Goal: Task Accomplishment & Management: Manage account settings

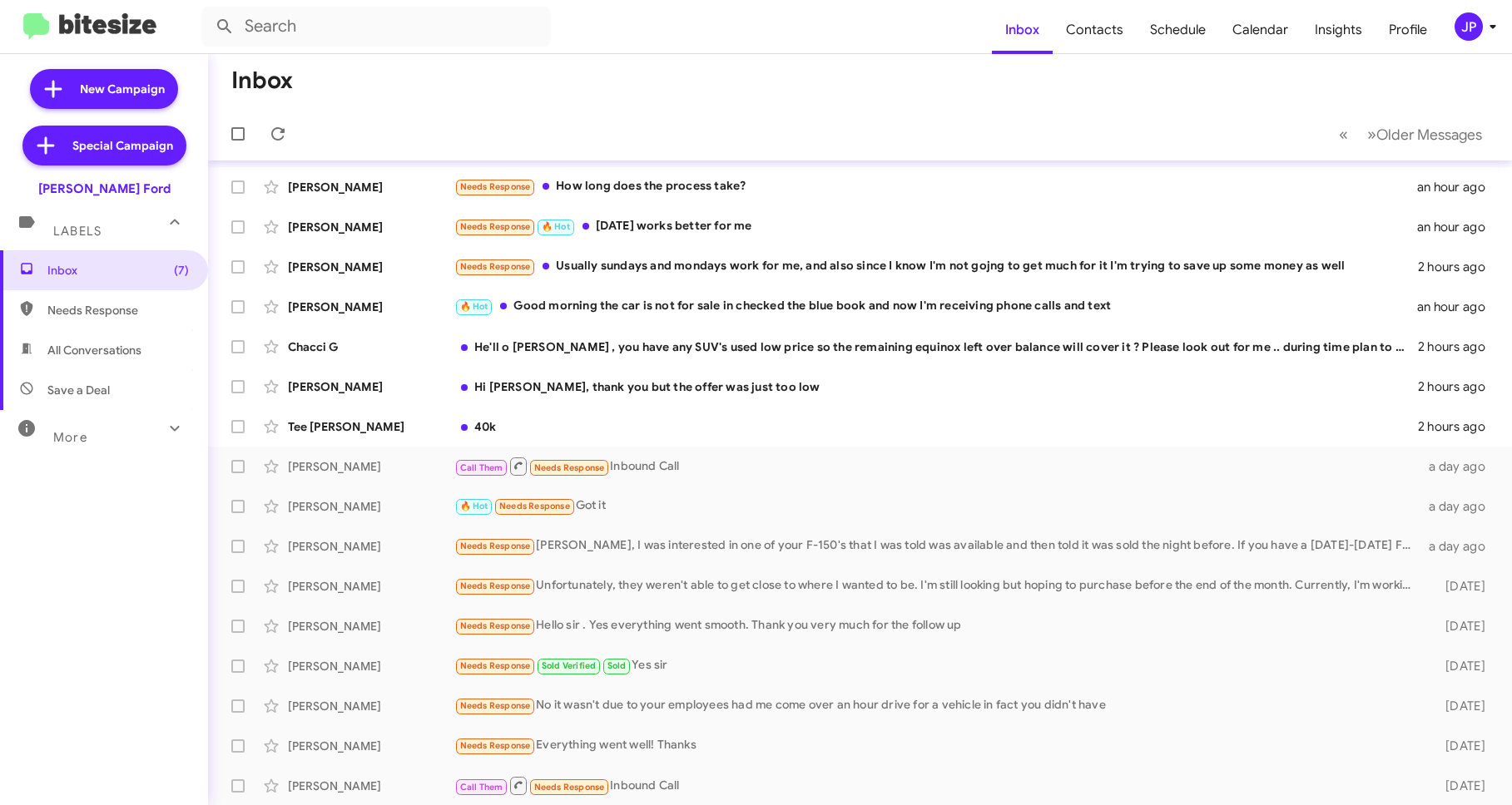
scroll to position [160, 0]
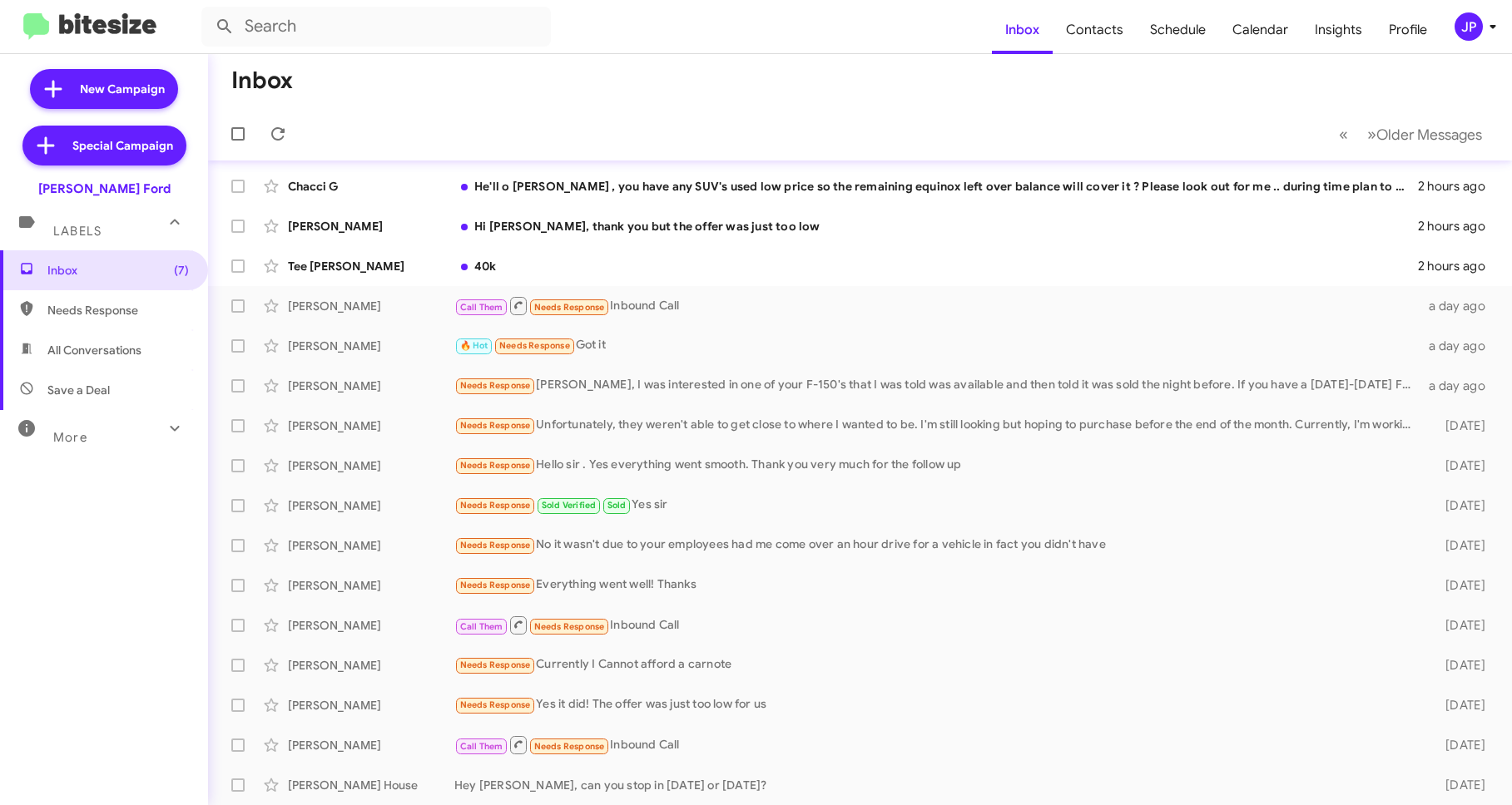
click at [1479, 9] on mat-toolbar "Inbox Contacts Schedule Calendar Insights Profile JP" at bounding box center [756, 27] width 1512 height 53
click at [1479, 10] on mat-toolbar "Inbox Contacts Schedule Calendar Insights Profile JP" at bounding box center [756, 27] width 1512 height 53
click at [1461, 22] on div "JP" at bounding box center [1468, 27] width 29 height 29
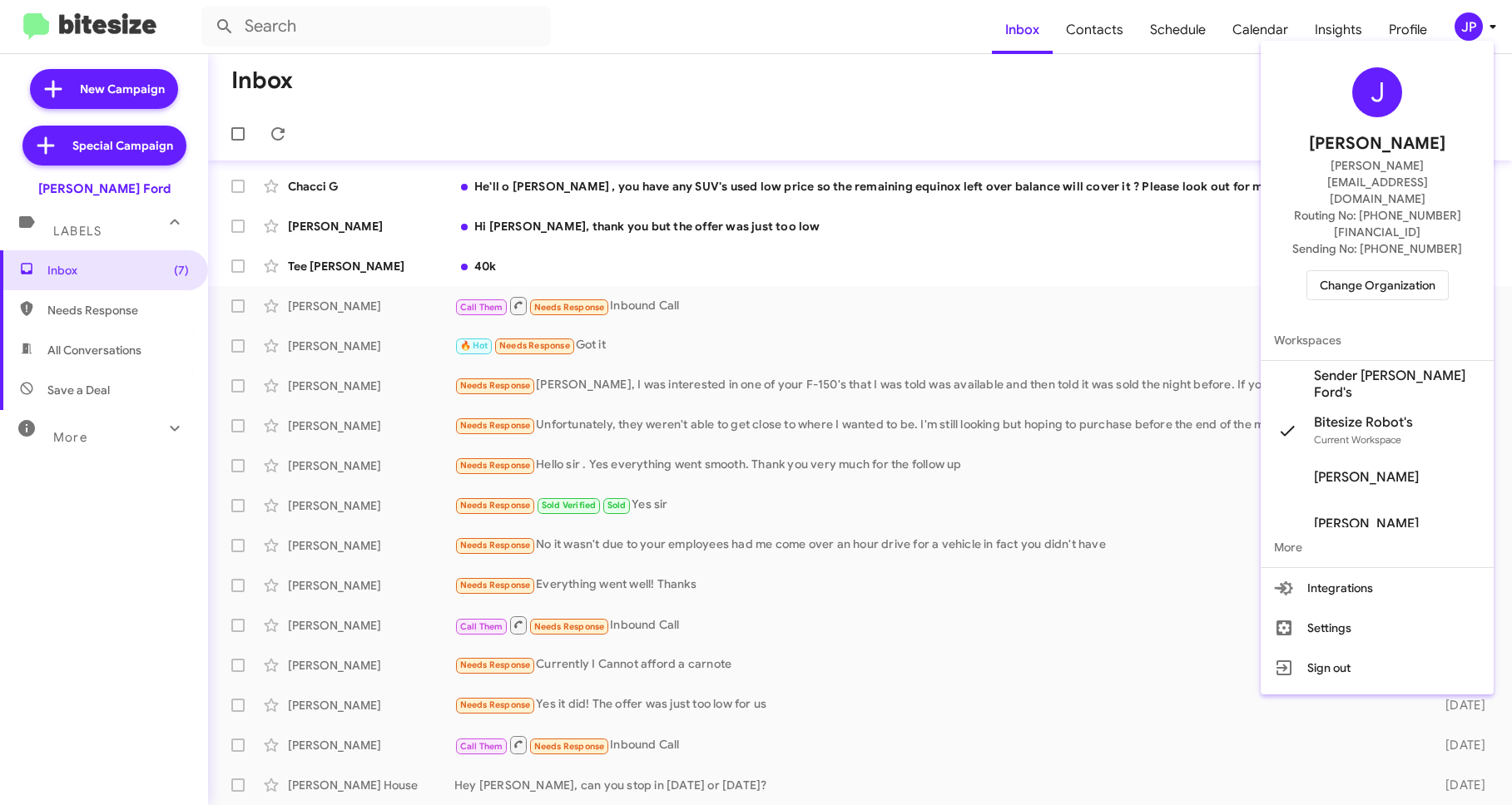
click at [1337, 271] on span "Change Organization" at bounding box center [1376, 285] width 115 height 29
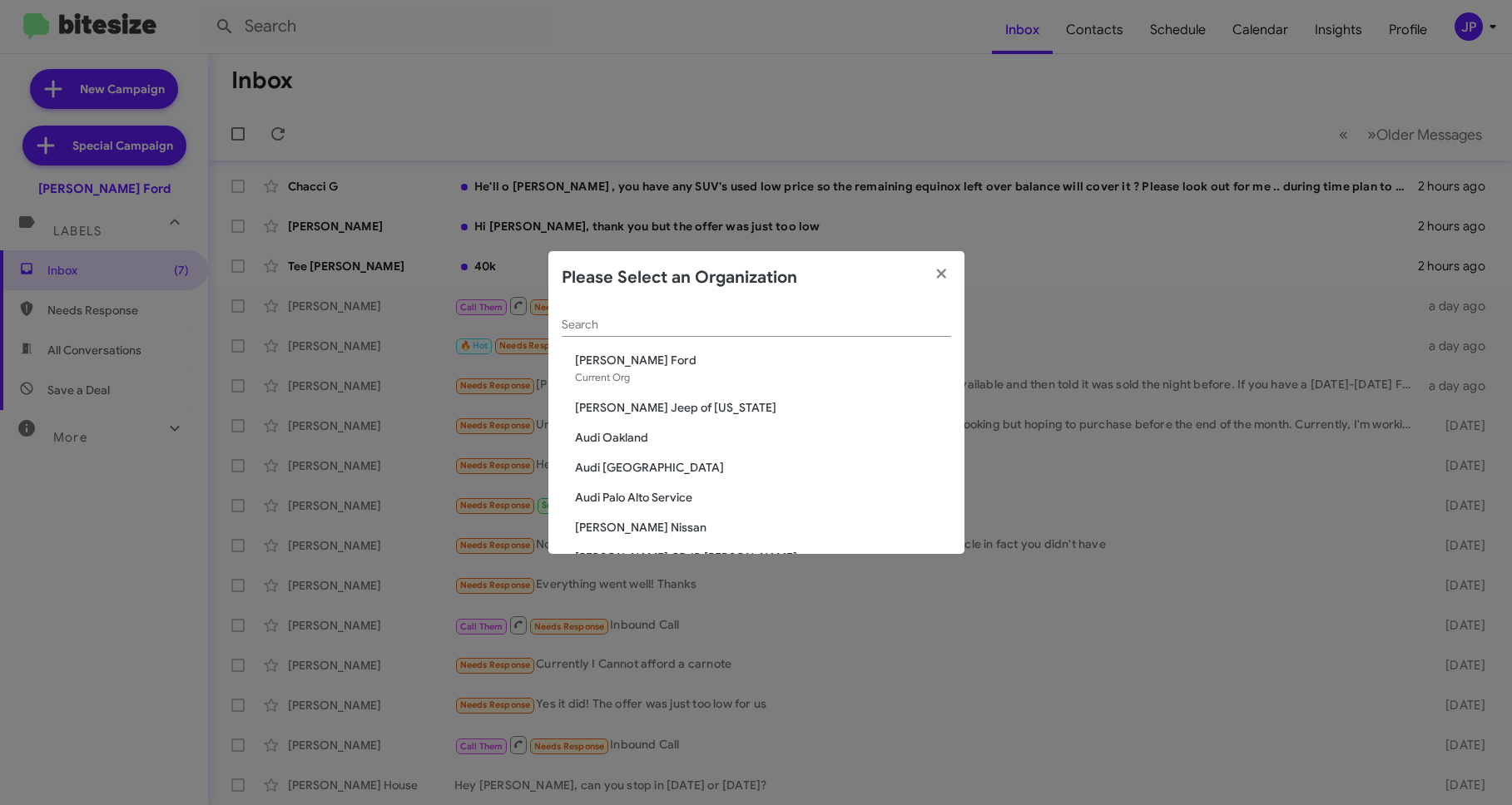
click at [631, 333] on div "Search" at bounding box center [756, 320] width 389 height 32
click at [636, 319] on input "Search" at bounding box center [756, 325] width 389 height 13
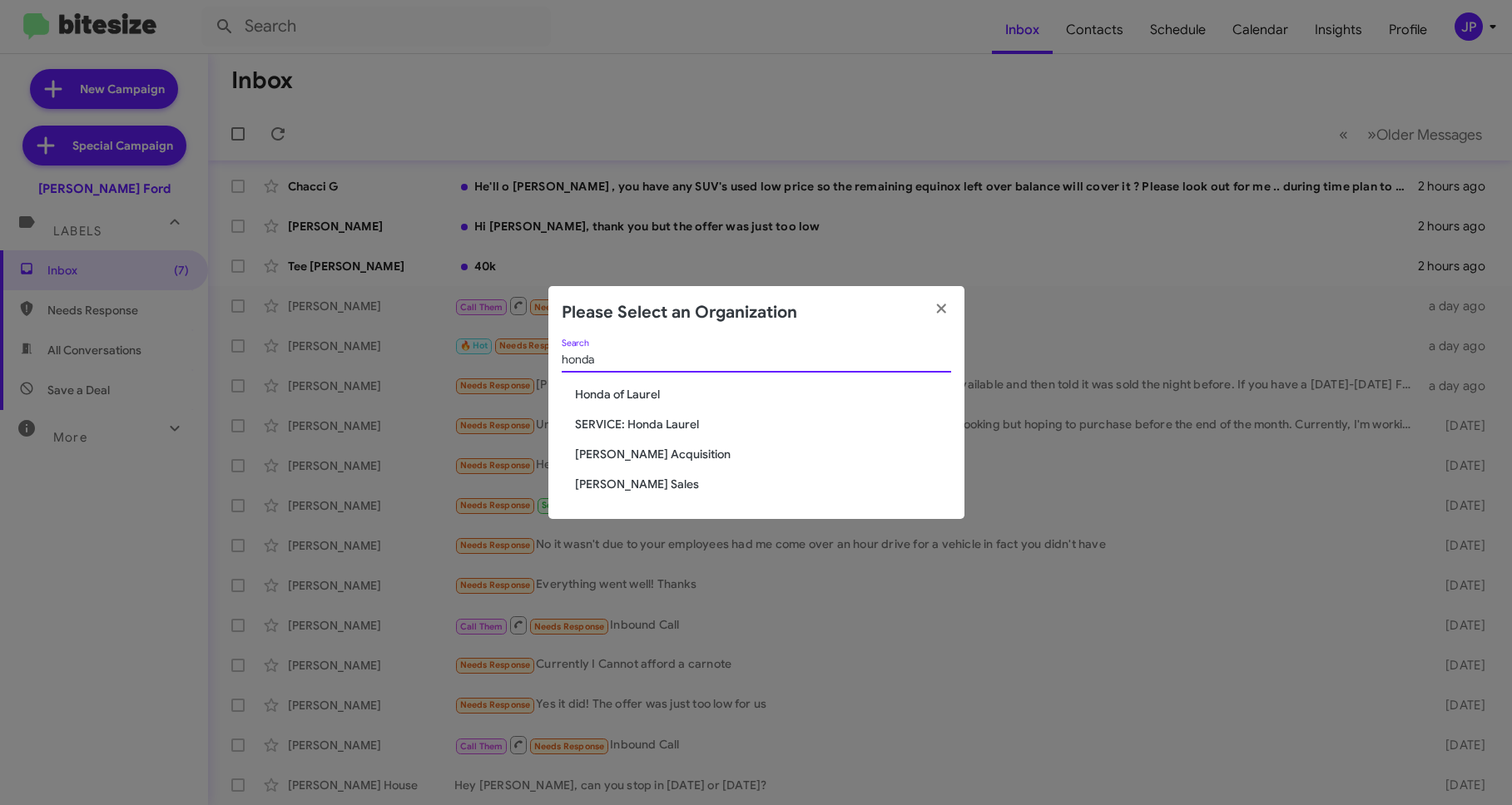
type input "honda"
click at [645, 395] on span "Honda of Laurel" at bounding box center [763, 394] width 376 height 17
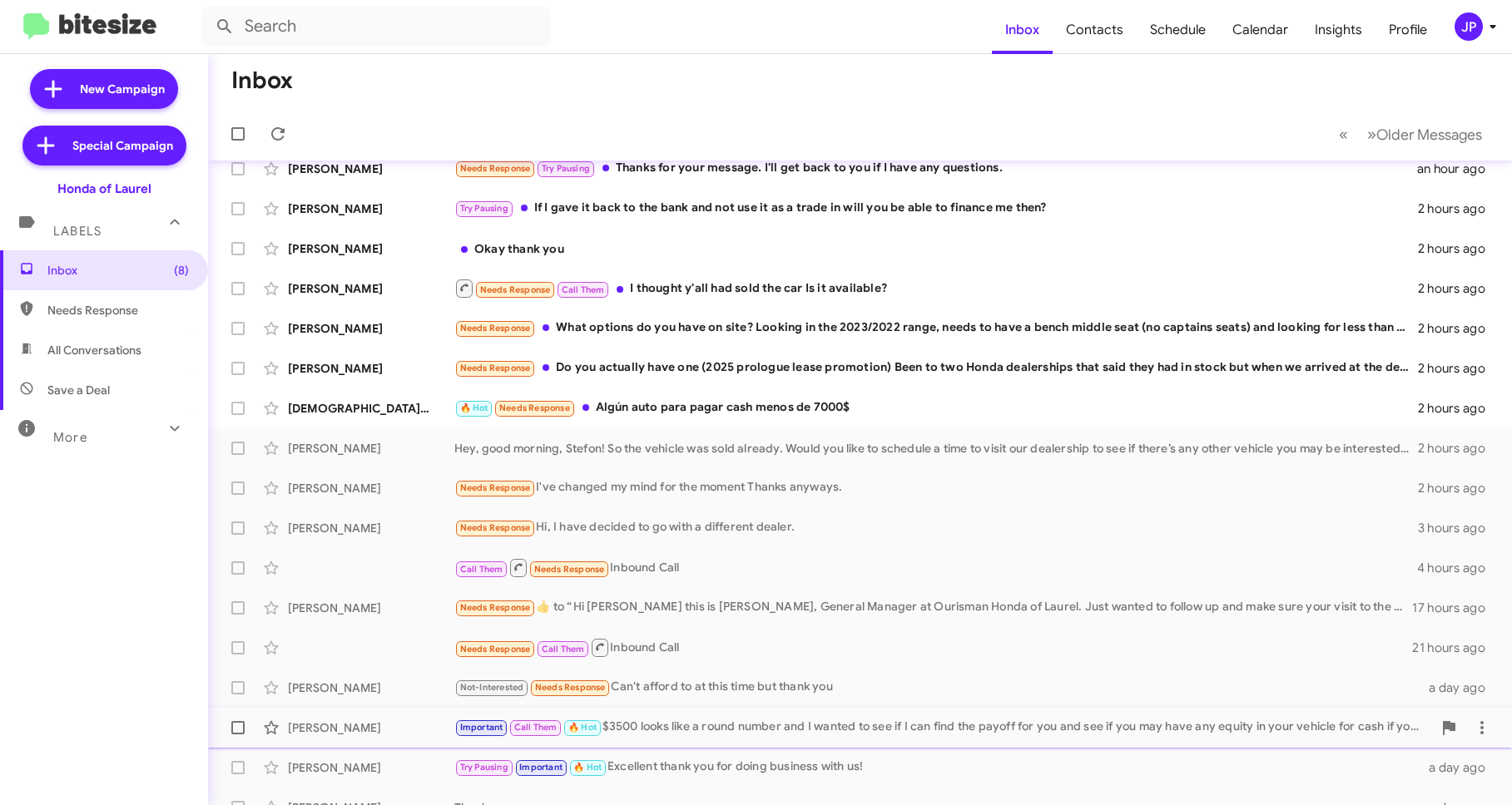
scroll to position [160, 0]
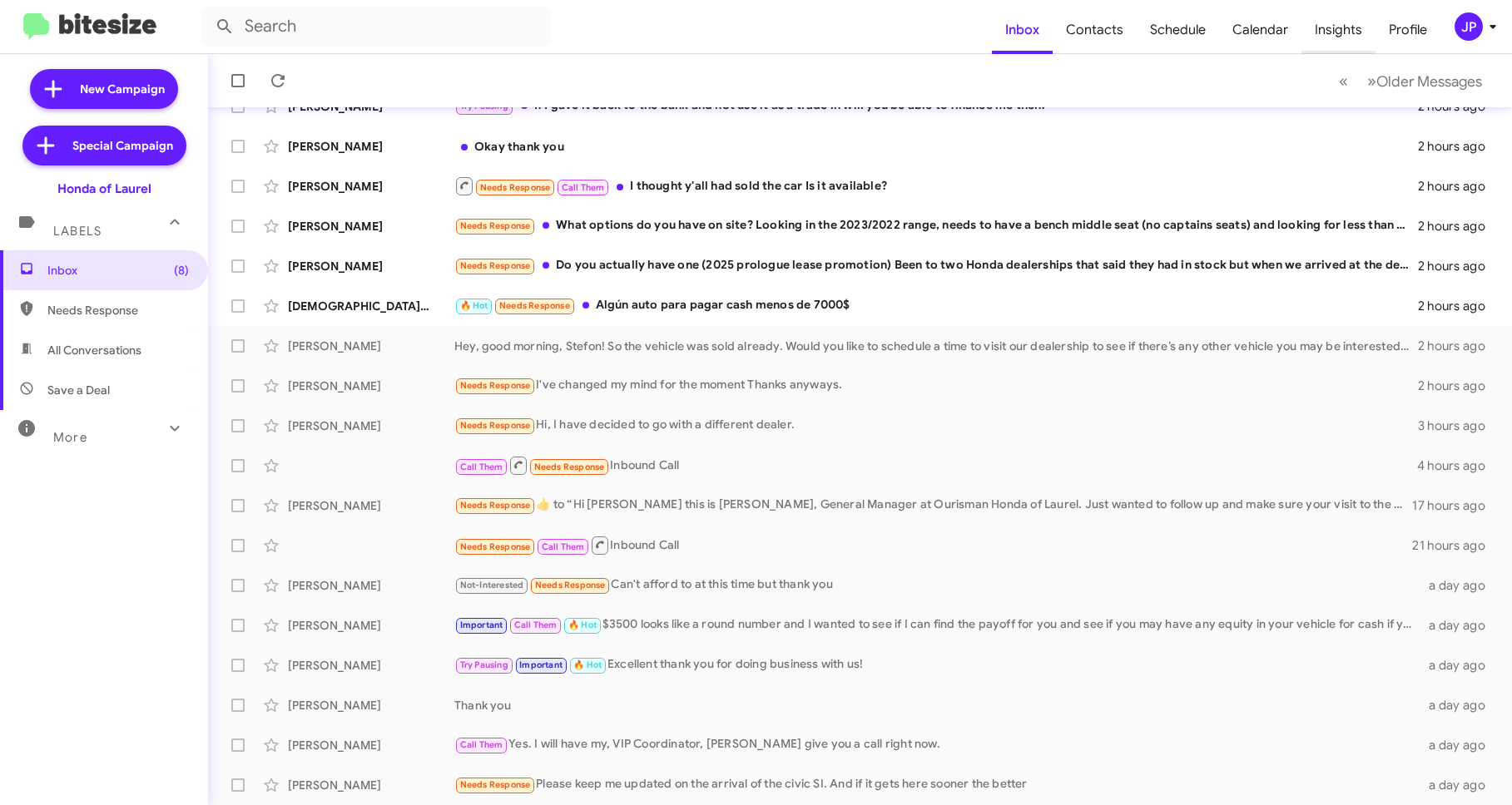
click at [1367, 38] on span "Insights" at bounding box center [1338, 30] width 74 height 48
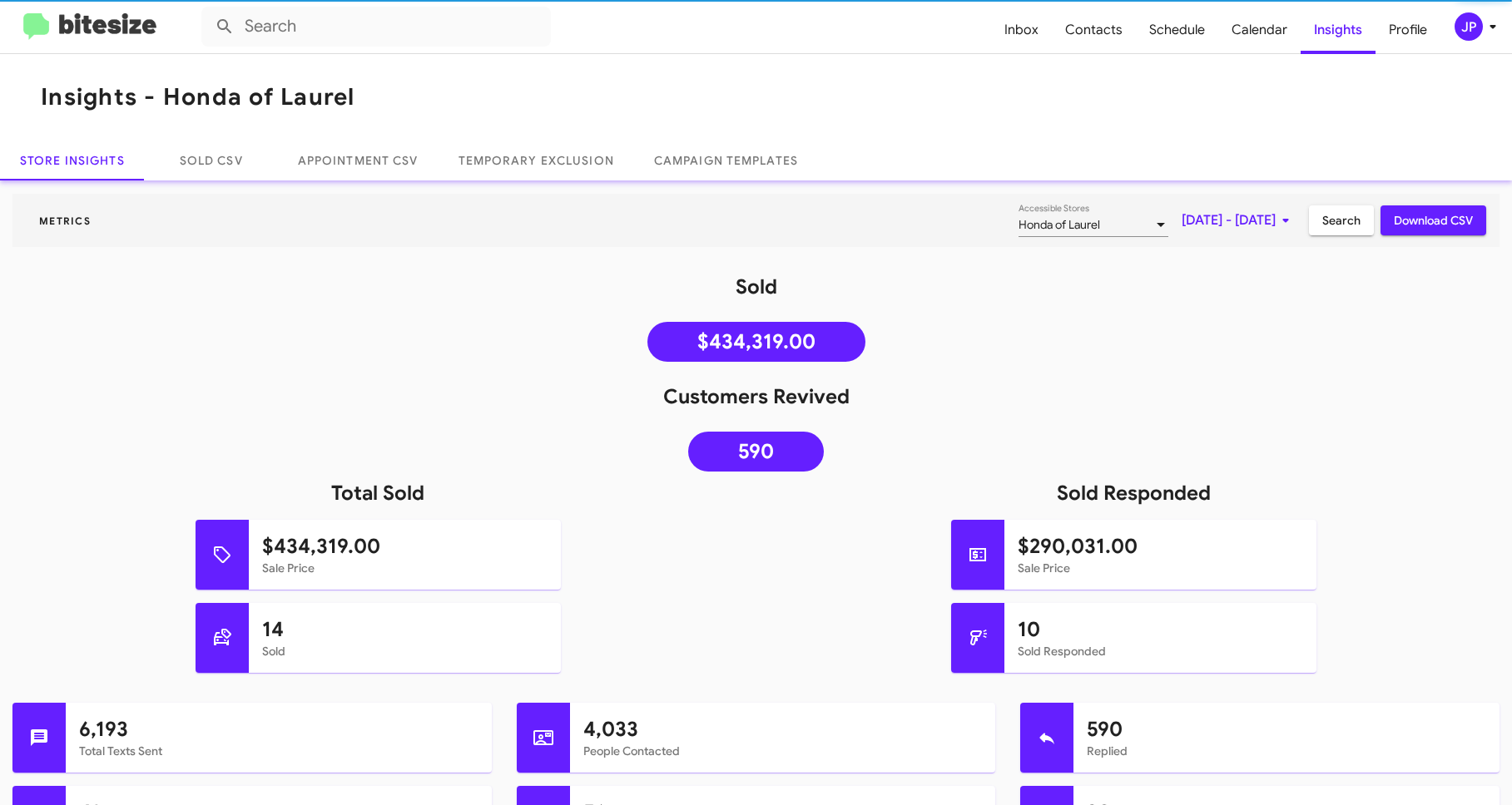
click at [408, 251] on div "Metrics Honda of Laurel Accessible Stores [DATE] - [DATE] Search Download CSV" at bounding box center [756, 227] width 1512 height 66
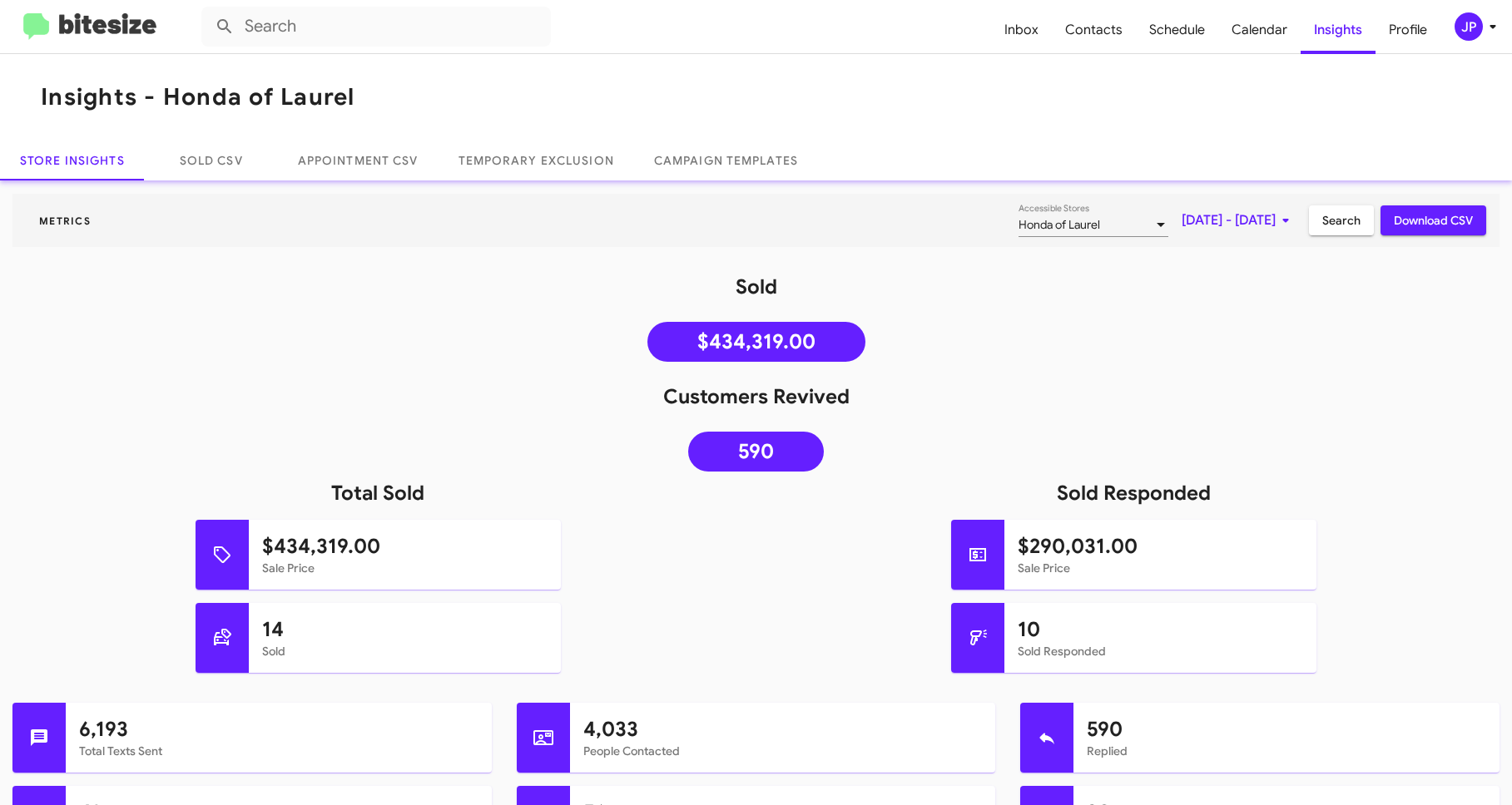
click at [1455, 31] on div "JP" at bounding box center [1468, 27] width 29 height 29
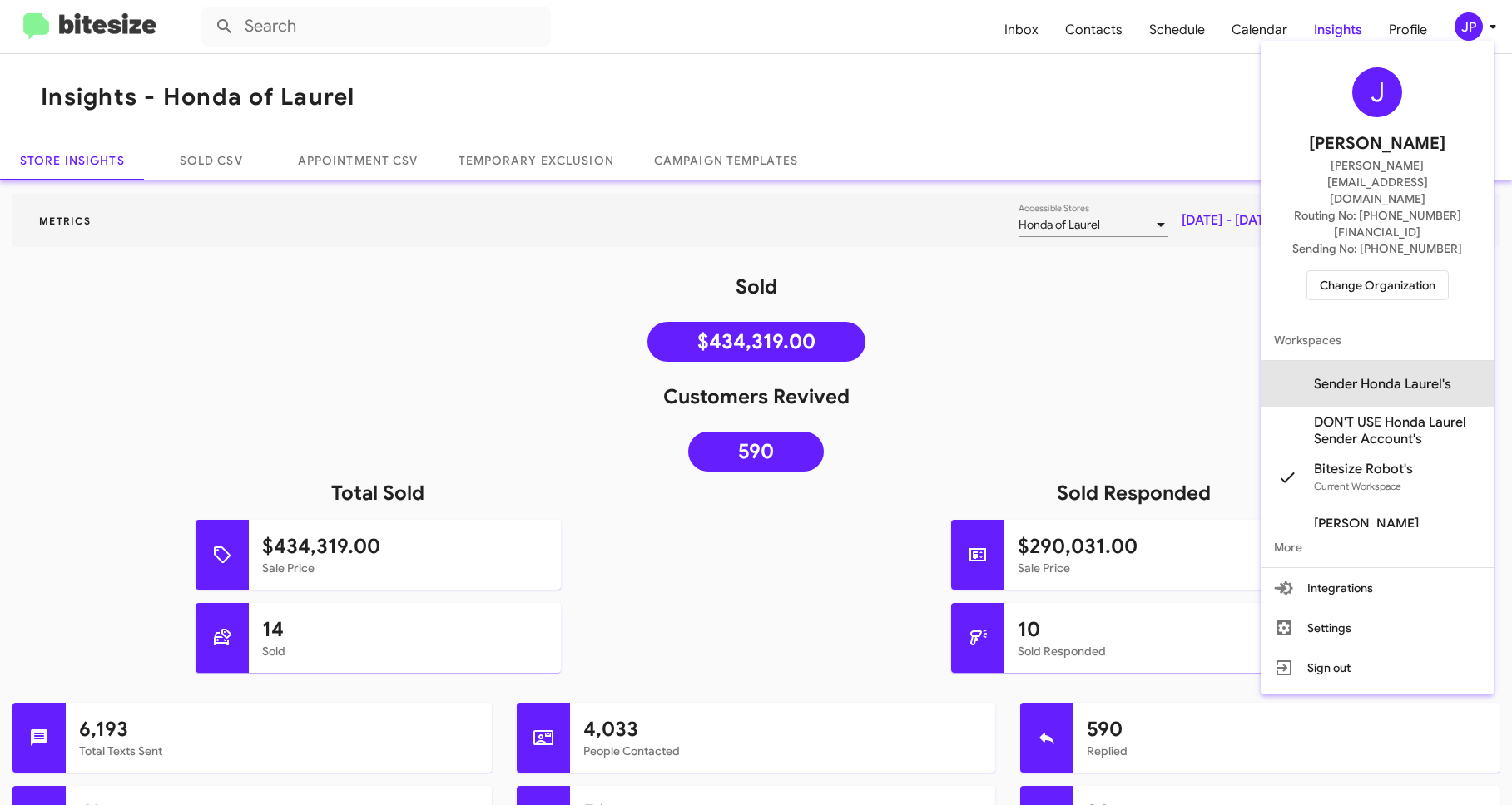
click at [1404, 376] on span "Sender Honda Laurel's" at bounding box center [1382, 385] width 137 height 17
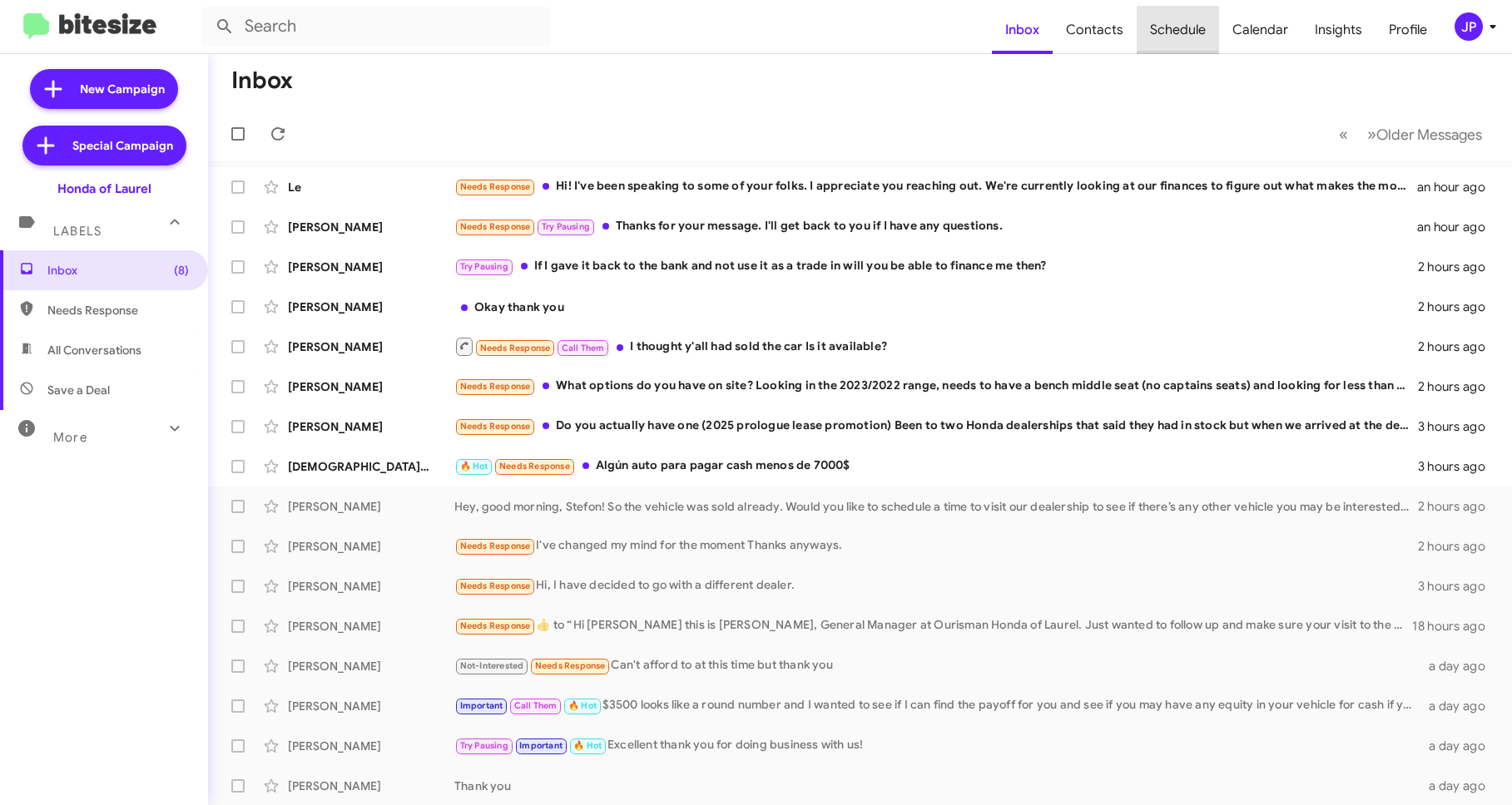
click at [1196, 21] on span "Schedule" at bounding box center [1177, 30] width 82 height 48
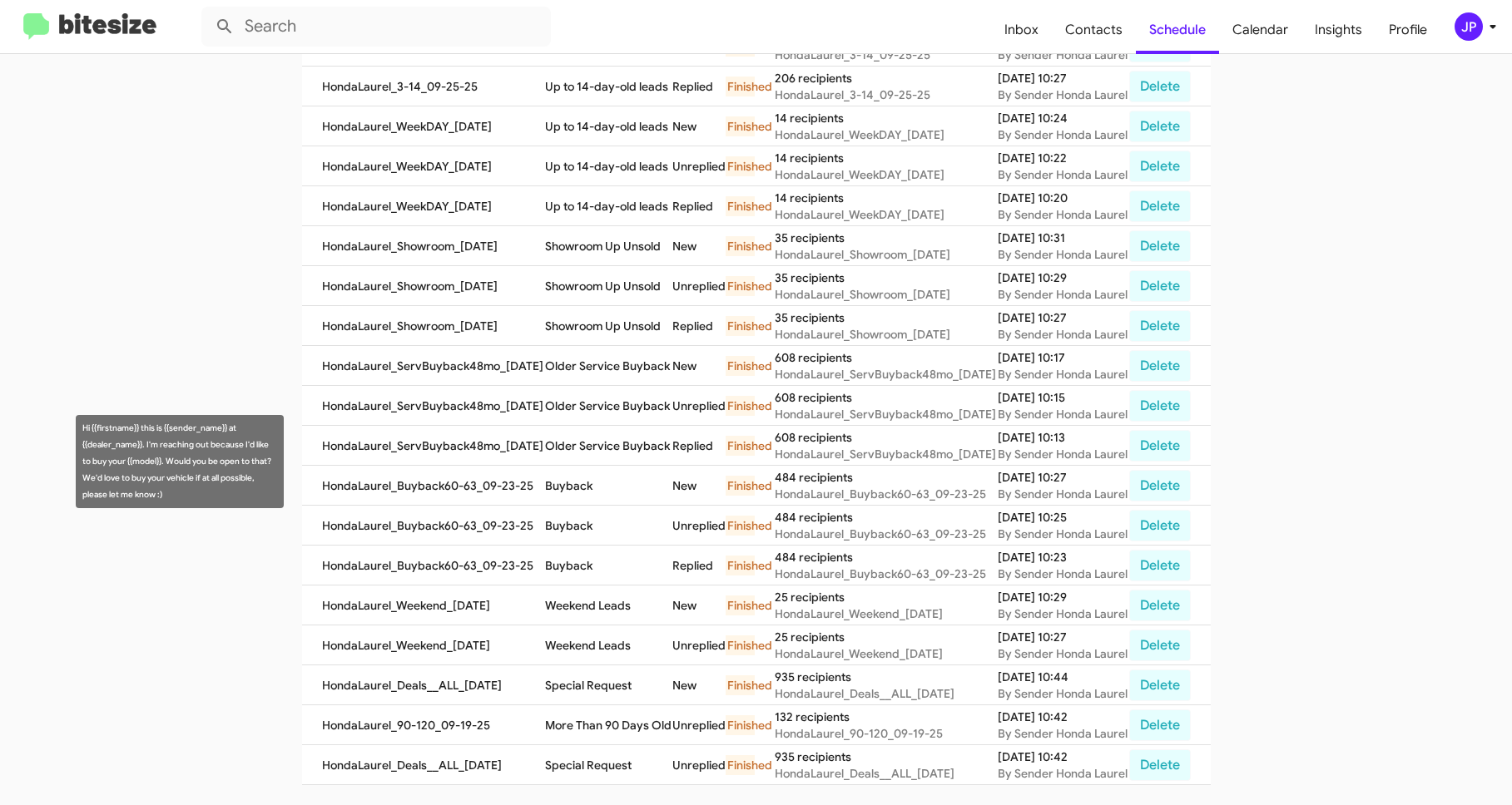
scroll to position [520, 0]
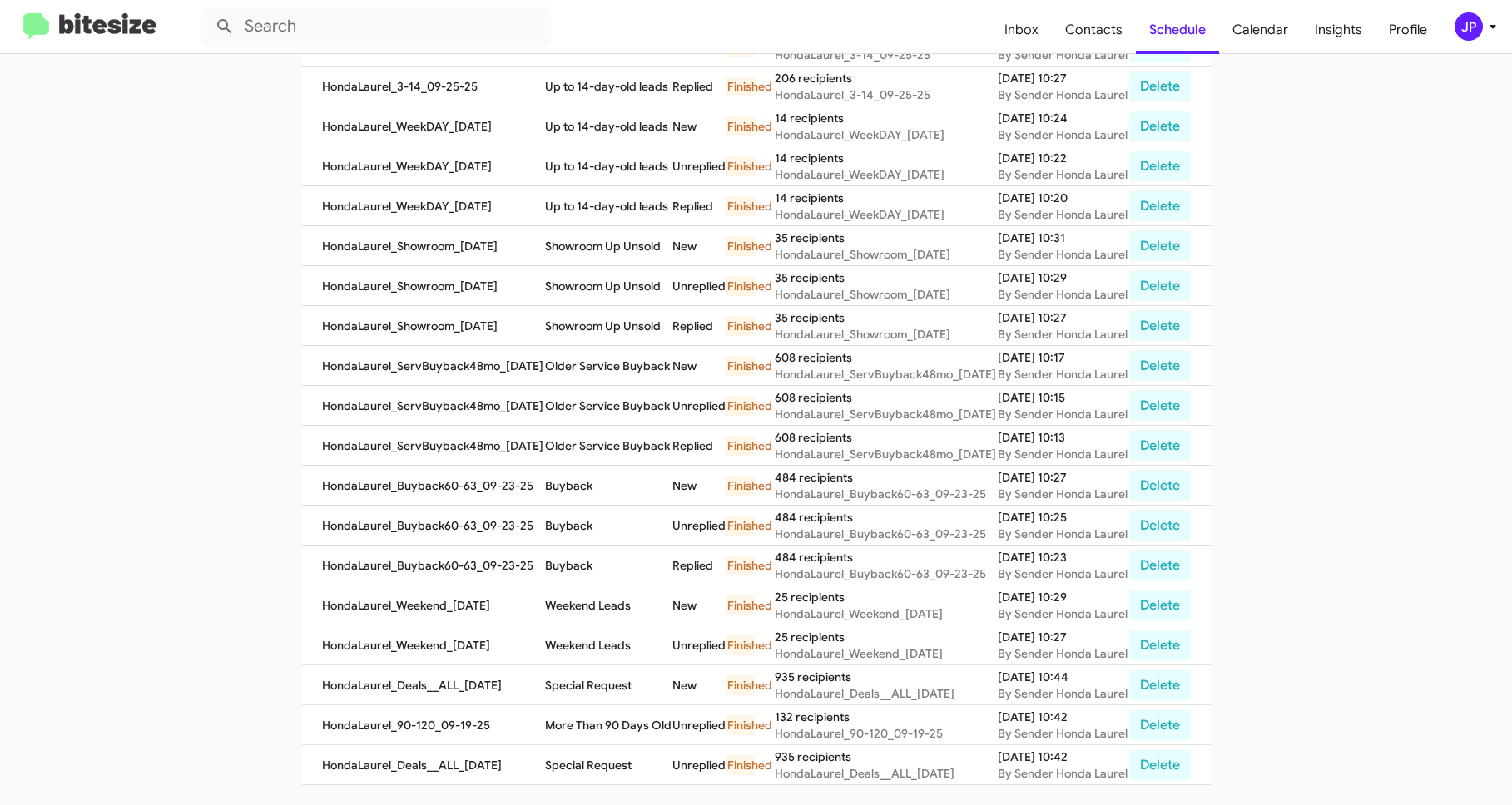
click at [101, 22] on img at bounding box center [89, 27] width 133 height 28
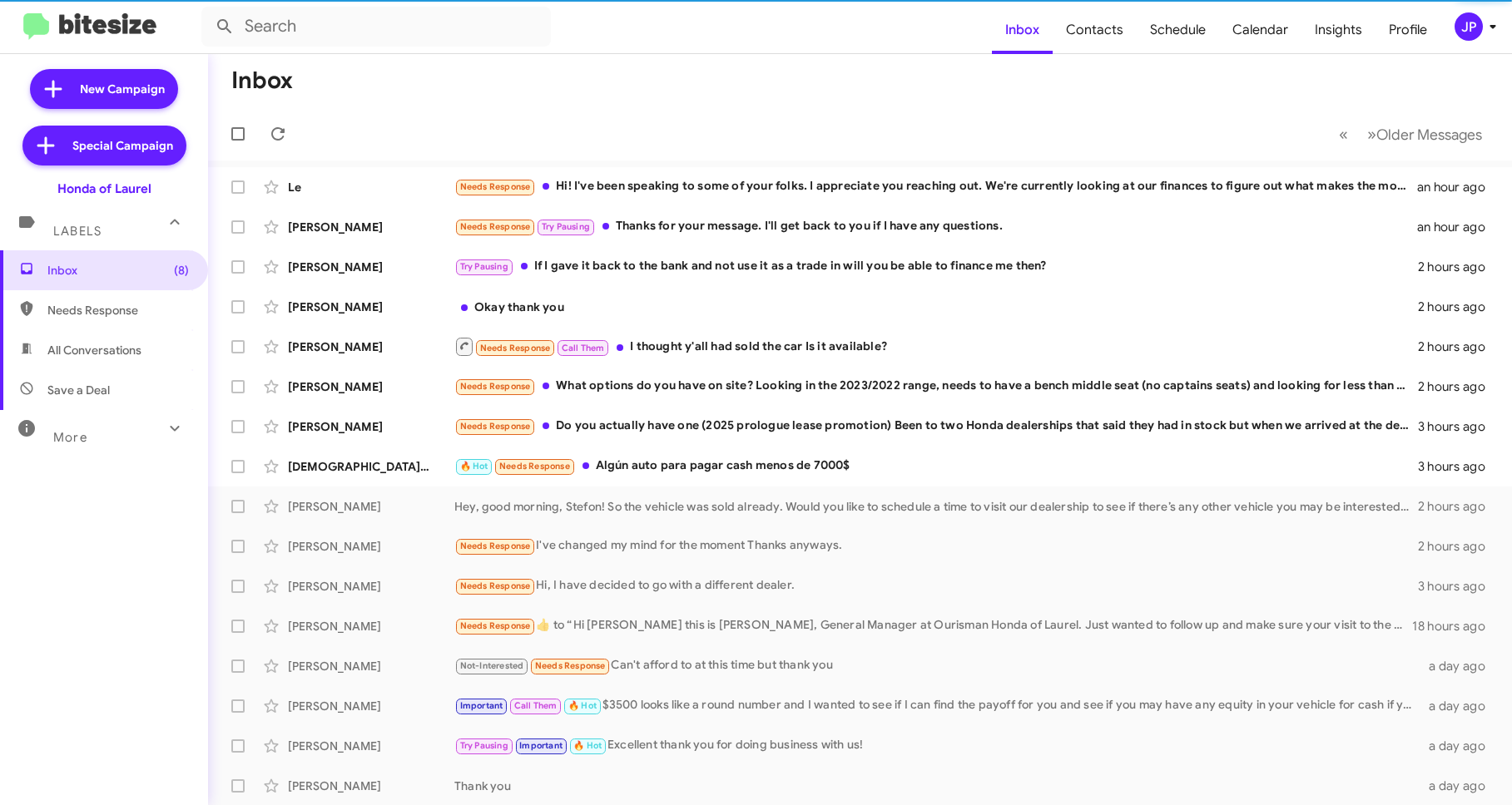
click at [1477, 34] on div "JP" at bounding box center [1468, 27] width 29 height 29
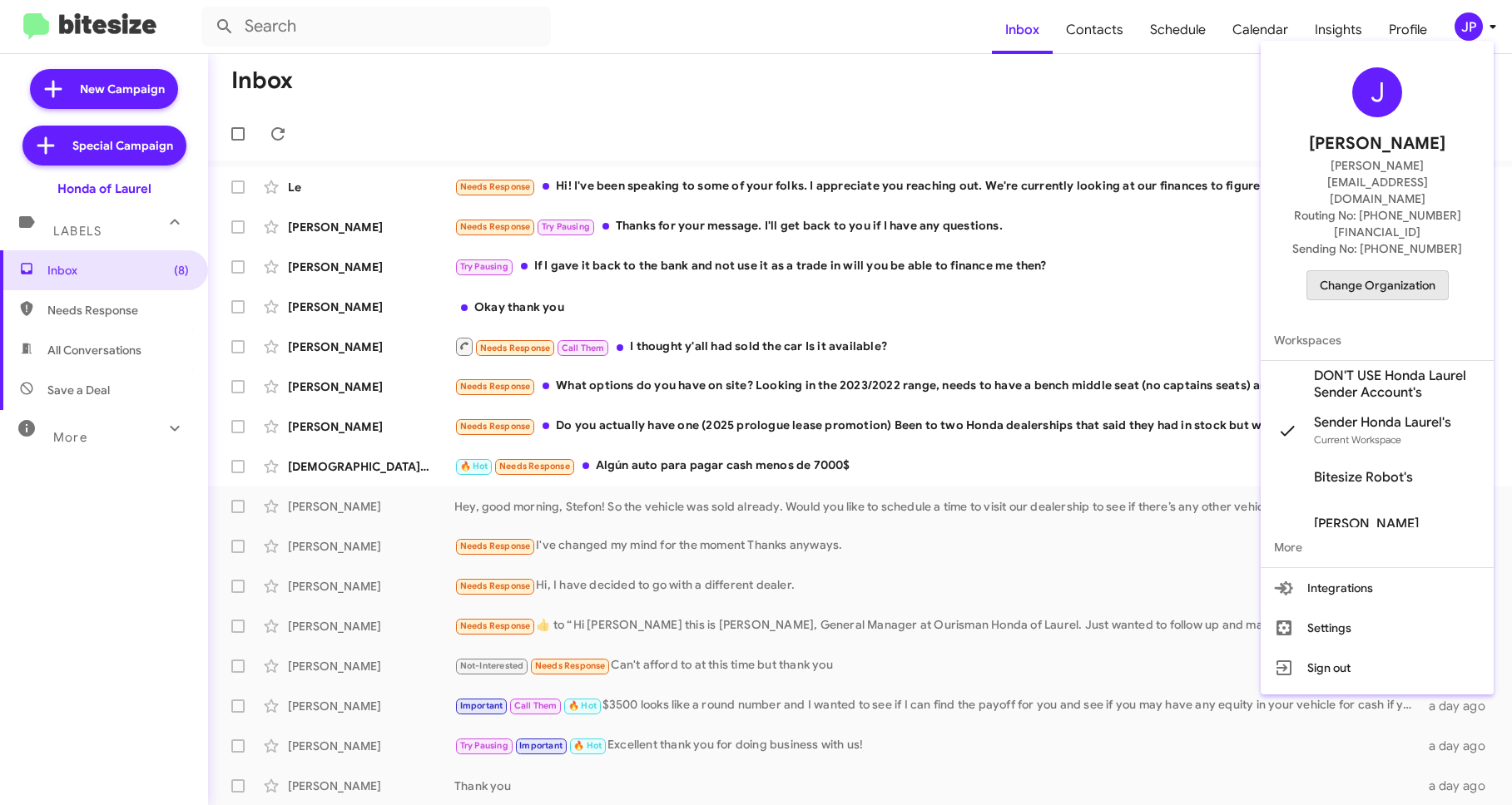
click at [1393, 271] on span "Change Organization" at bounding box center [1376, 285] width 115 height 29
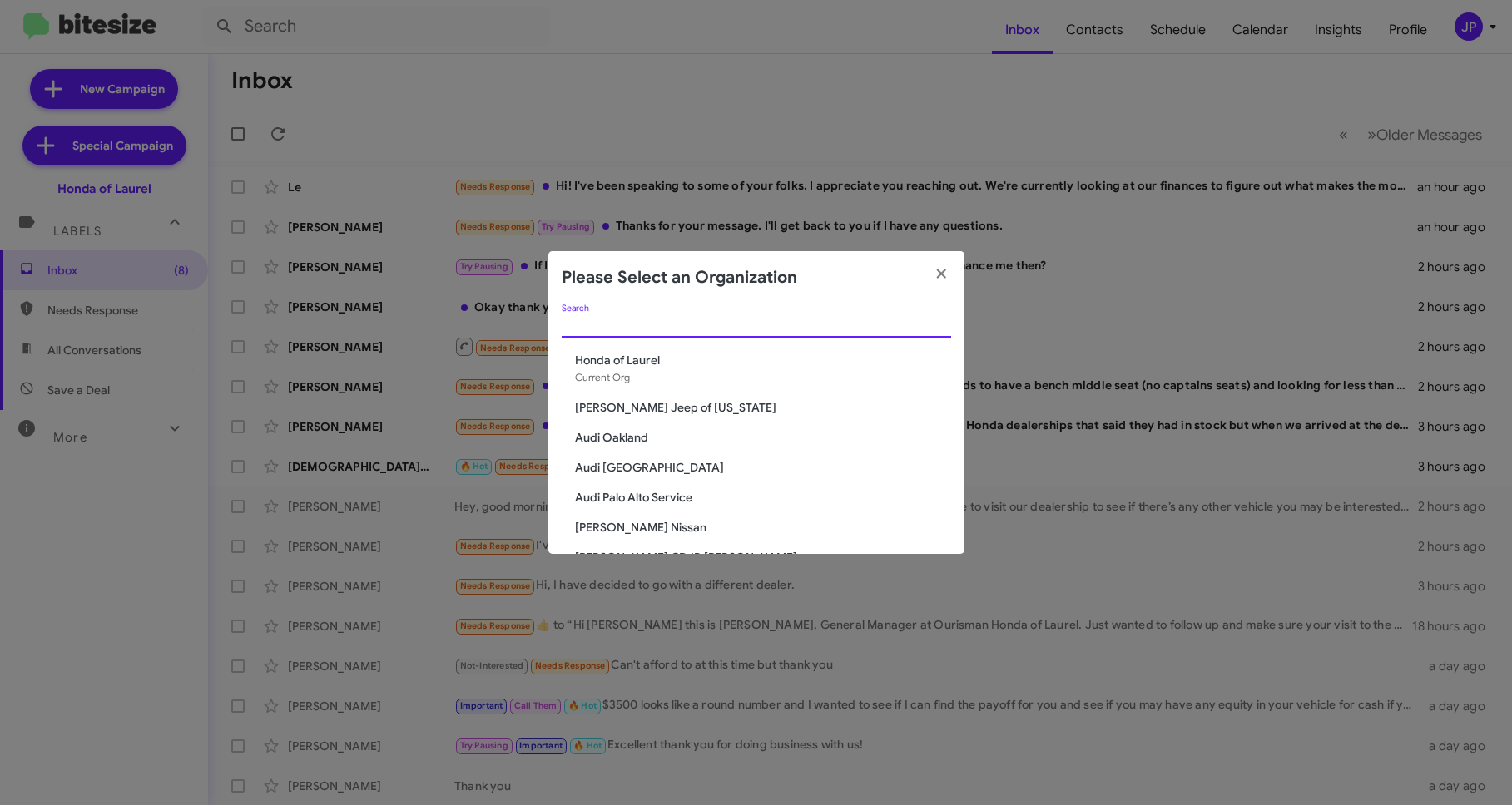
click at [766, 321] on input "Search" at bounding box center [756, 325] width 389 height 13
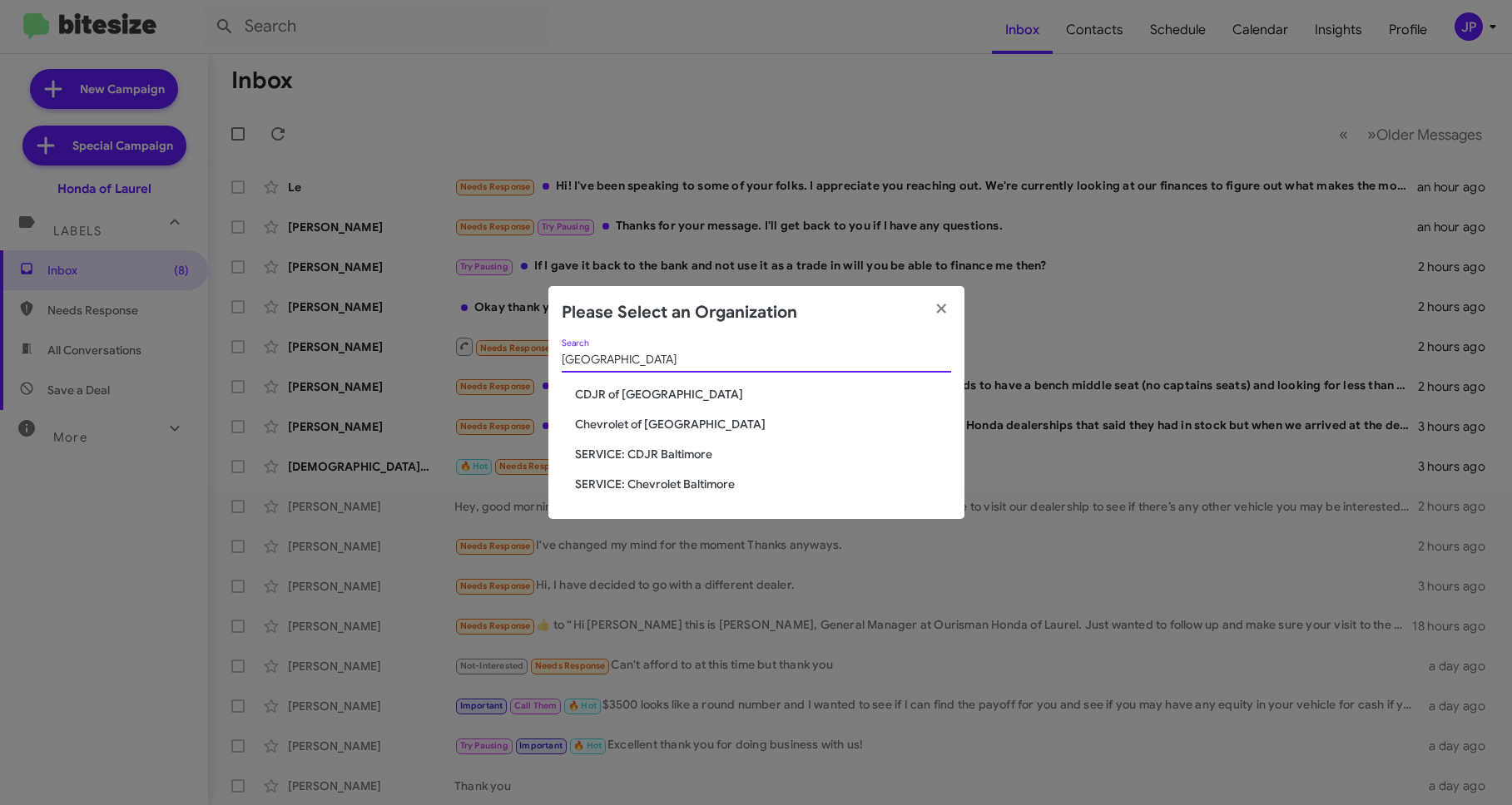
type input "Baltimore"
click at [570, 392] on span "CDJR of [GEOGRAPHIC_DATA]" at bounding box center [756, 394] width 389 height 17
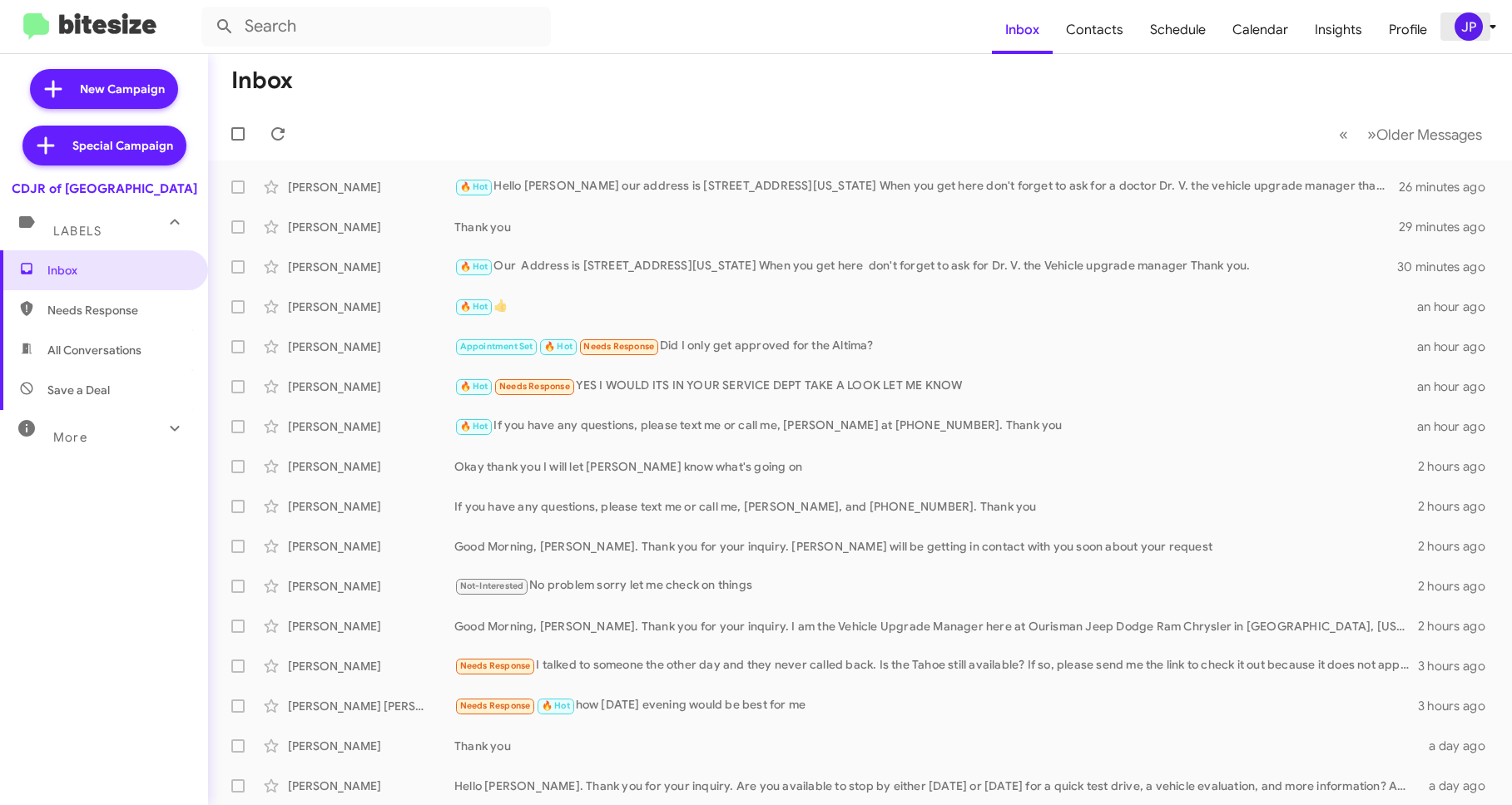
click at [1445, 27] on button "JP" at bounding box center [1467, 27] width 54 height 29
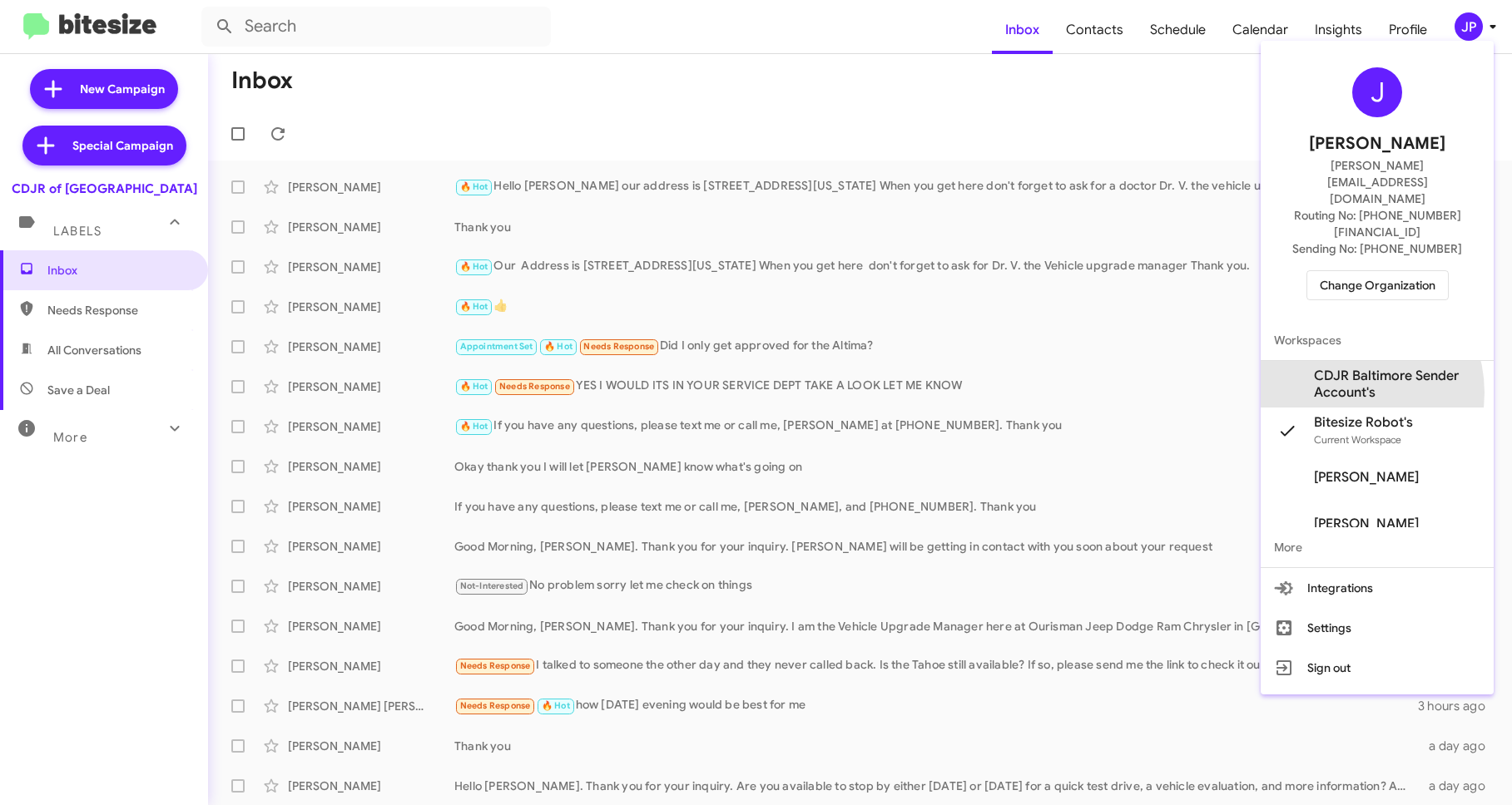
click at [1342, 368] on span "CDJR Baltimore Sender Account's" at bounding box center [1397, 385] width 166 height 33
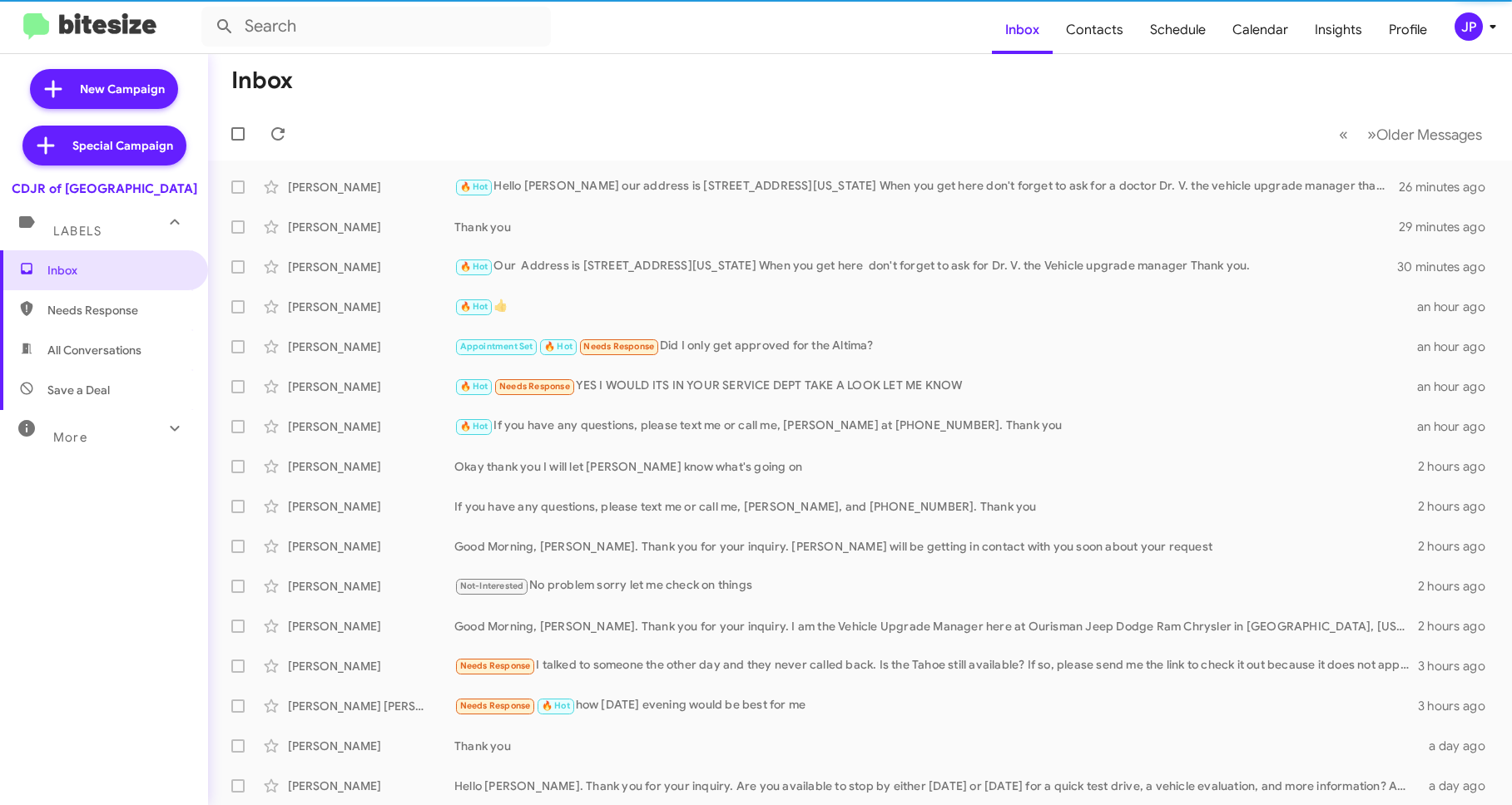
click at [1279, 41] on span "Calendar" at bounding box center [1259, 30] width 82 height 48
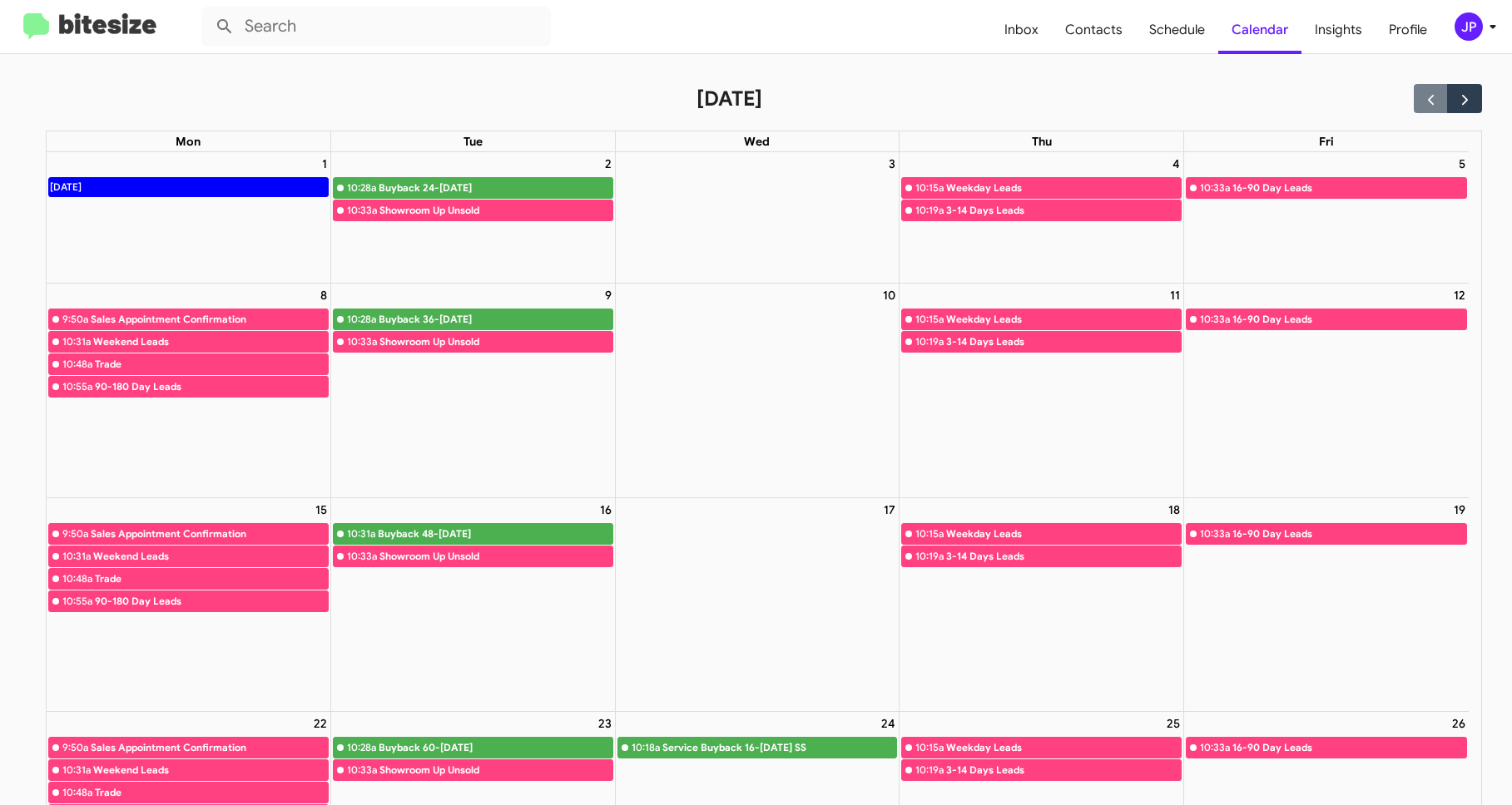
click at [119, 30] on img at bounding box center [89, 27] width 133 height 28
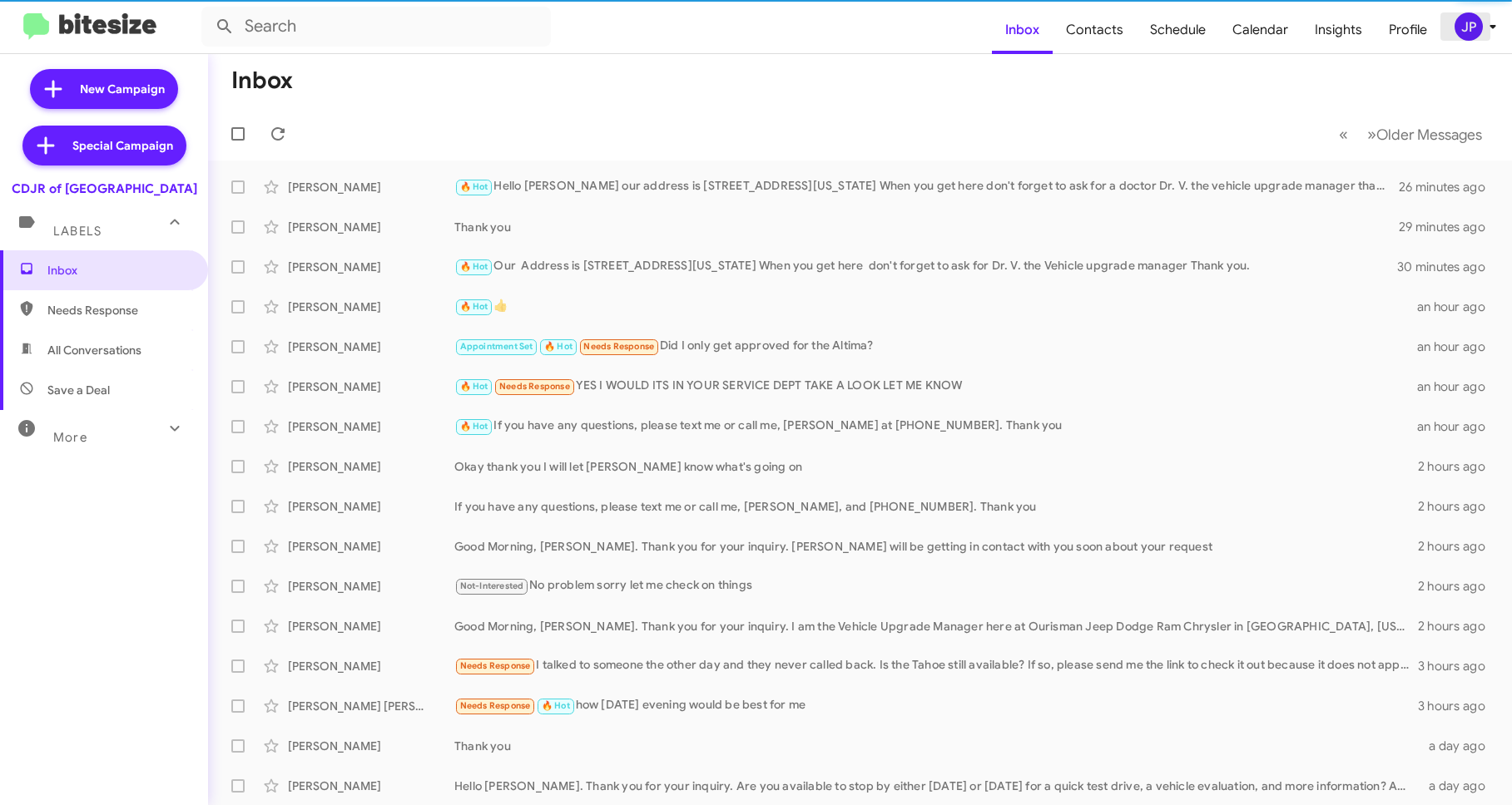
click at [1487, 30] on icon at bounding box center [1493, 27] width 20 height 20
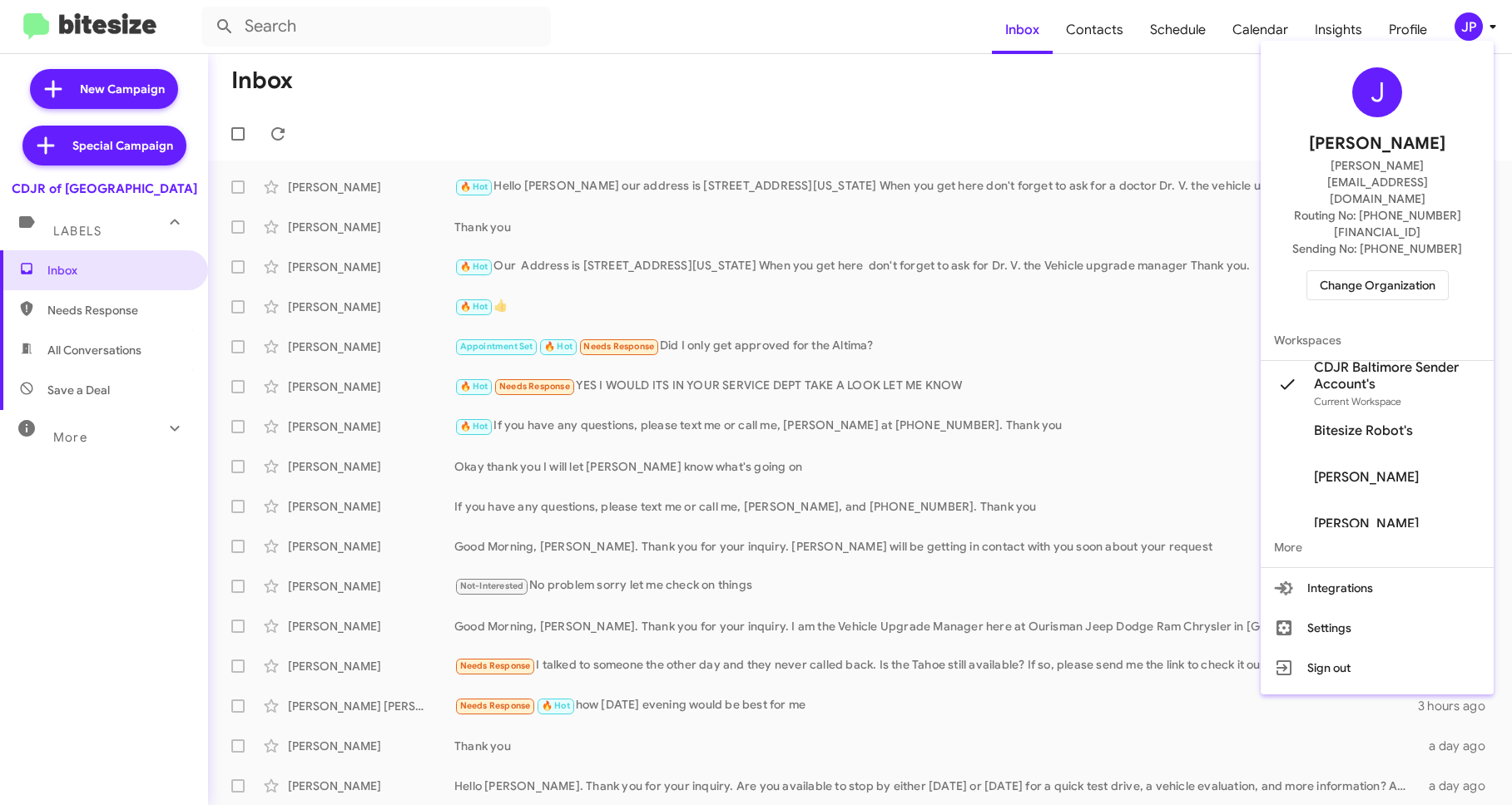
click at [1188, 39] on div at bounding box center [756, 402] width 1512 height 805
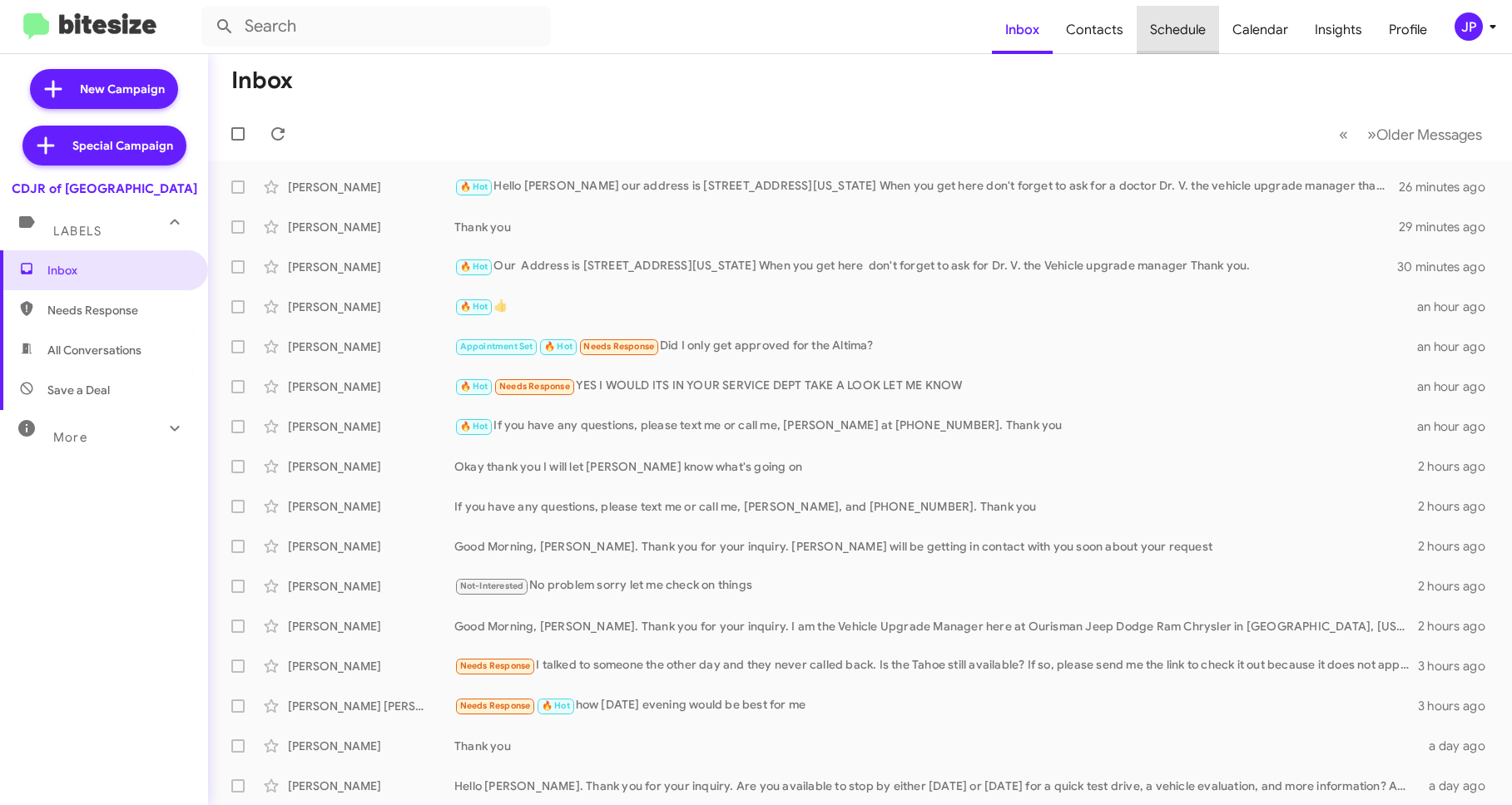
click at [1185, 38] on span "Schedule" at bounding box center [1177, 30] width 82 height 48
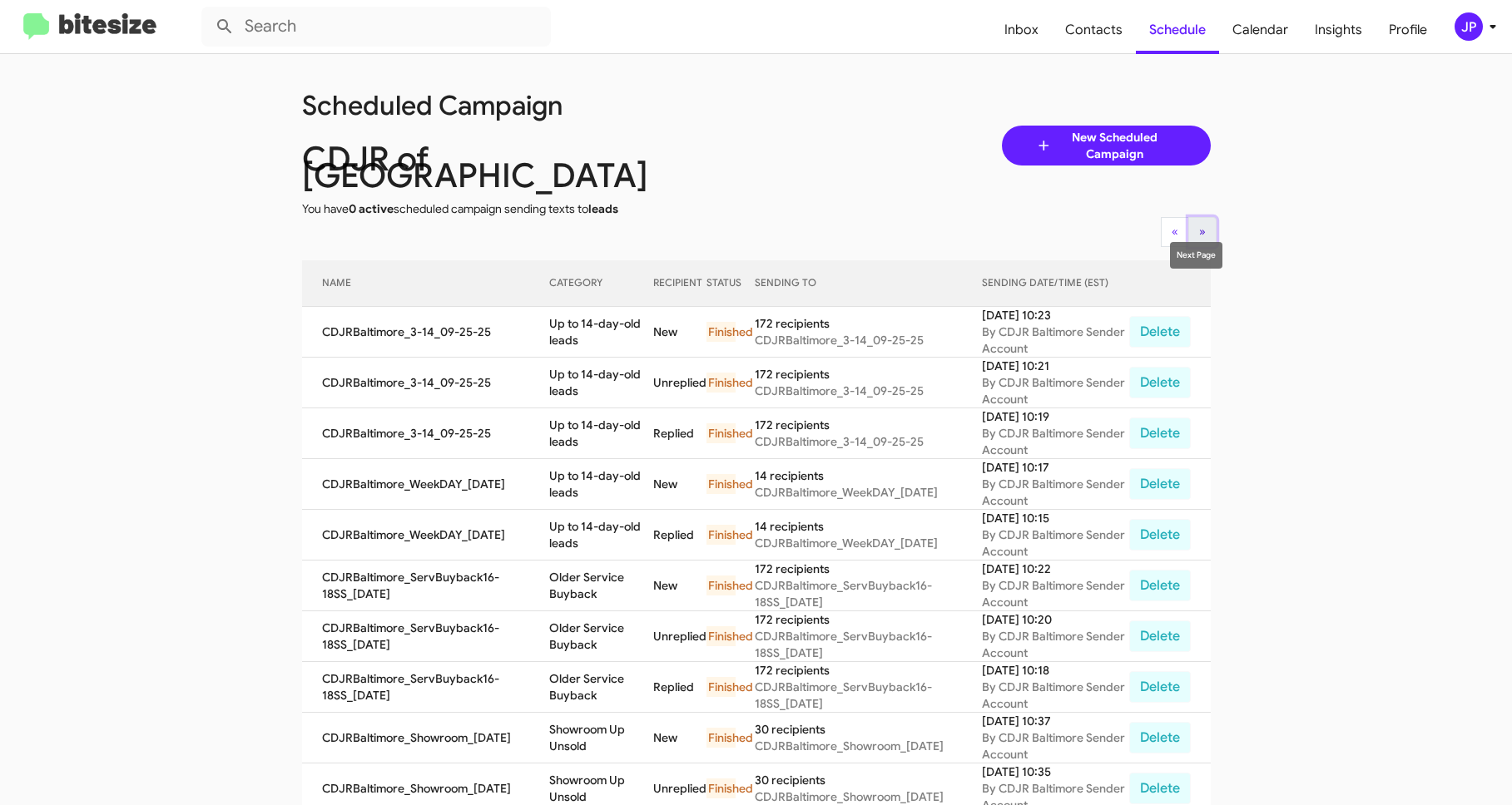
click at [1199, 224] on button "» Next" at bounding box center [1202, 231] width 29 height 30
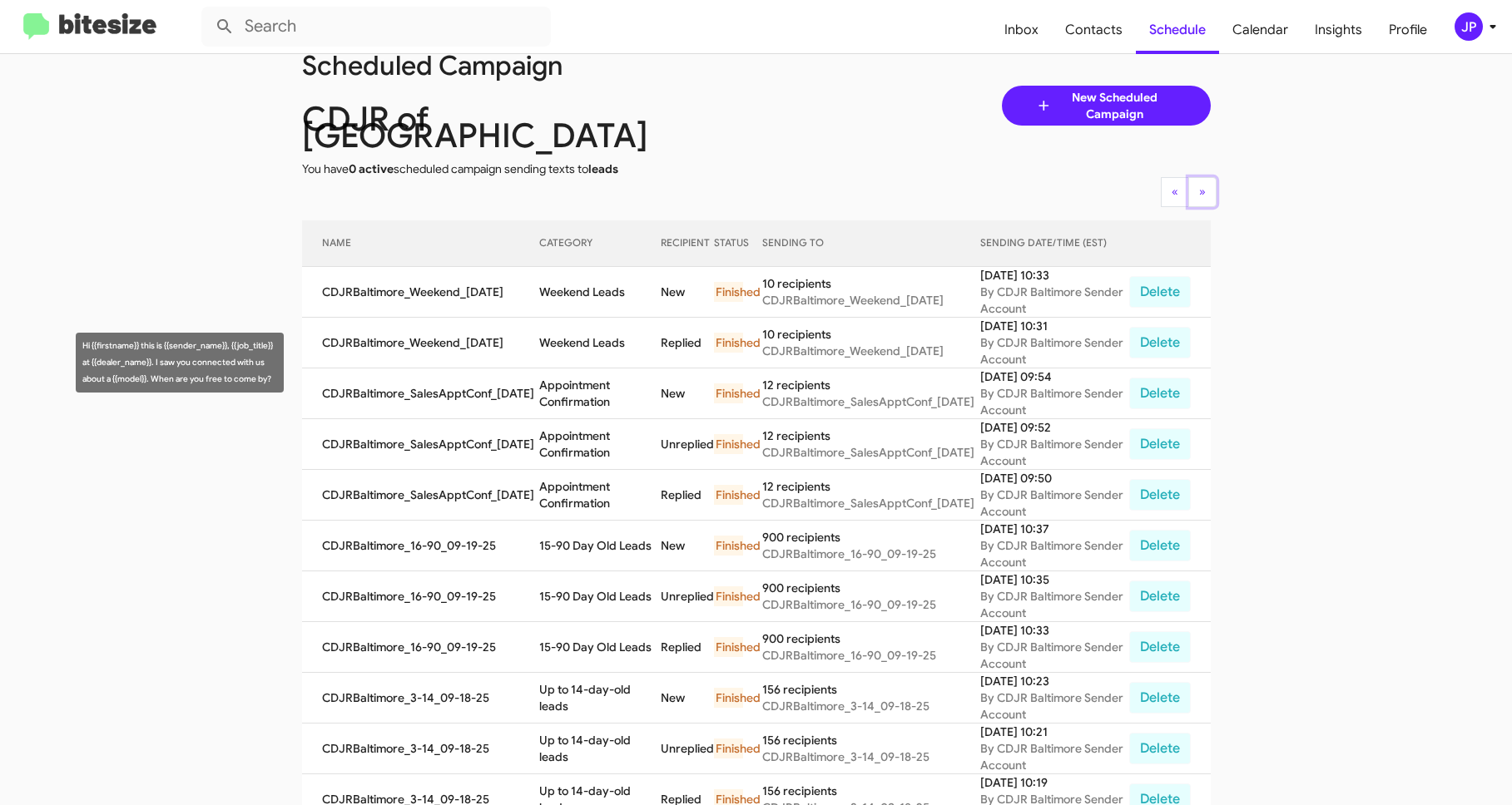
scroll to position [36, 0]
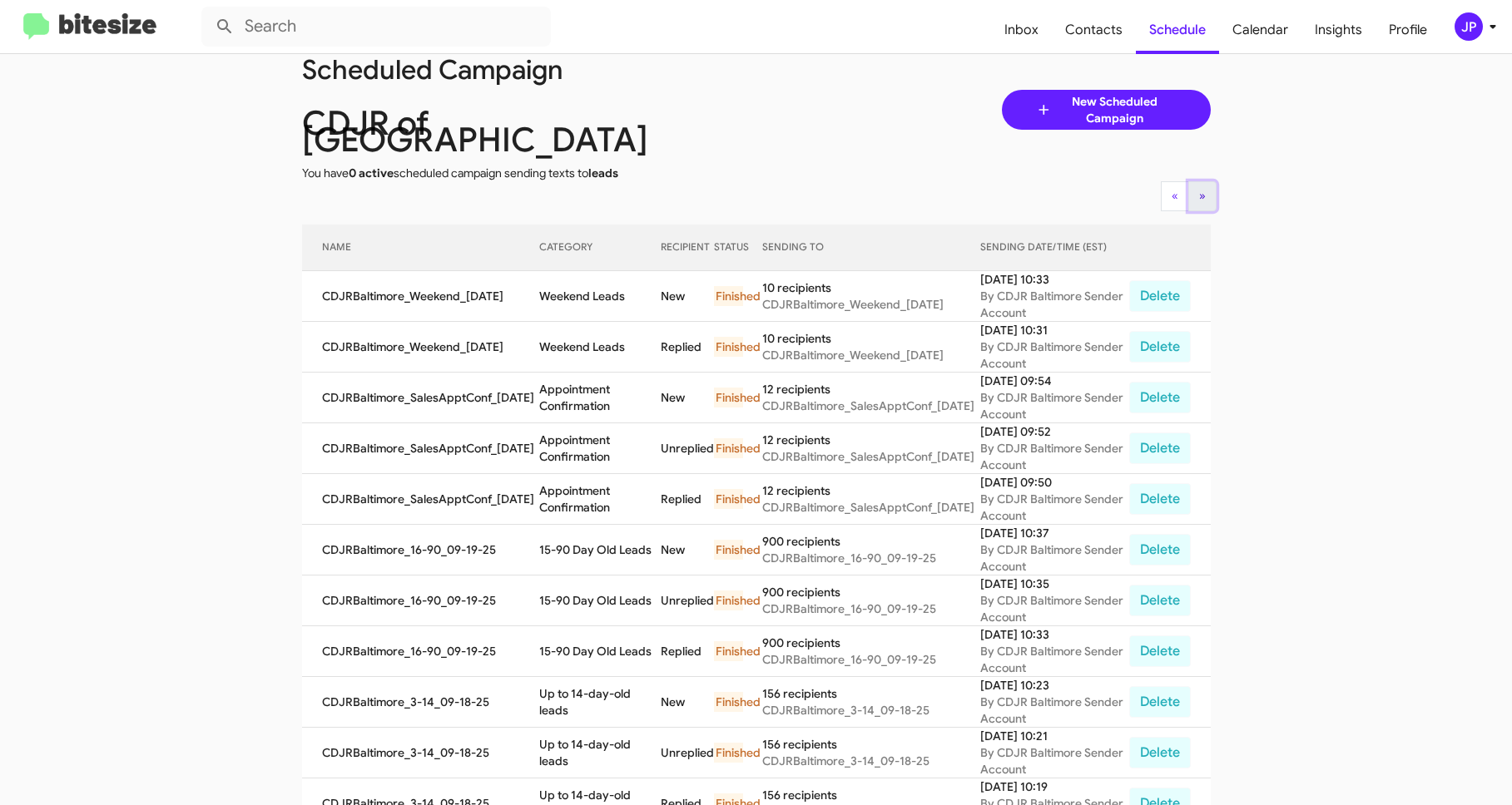
click at [1208, 191] on button "» Next" at bounding box center [1202, 196] width 29 height 30
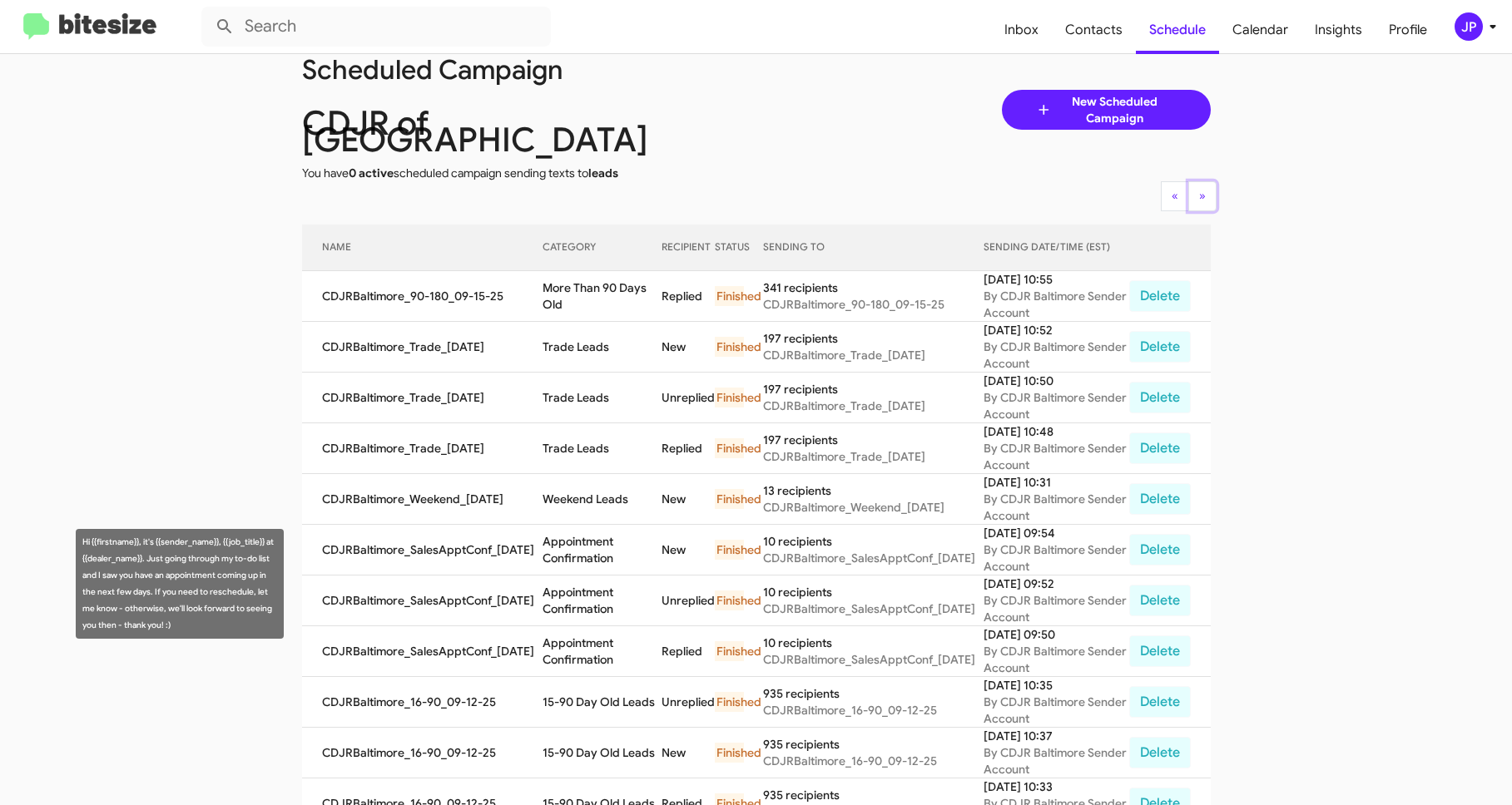
scroll to position [520, 0]
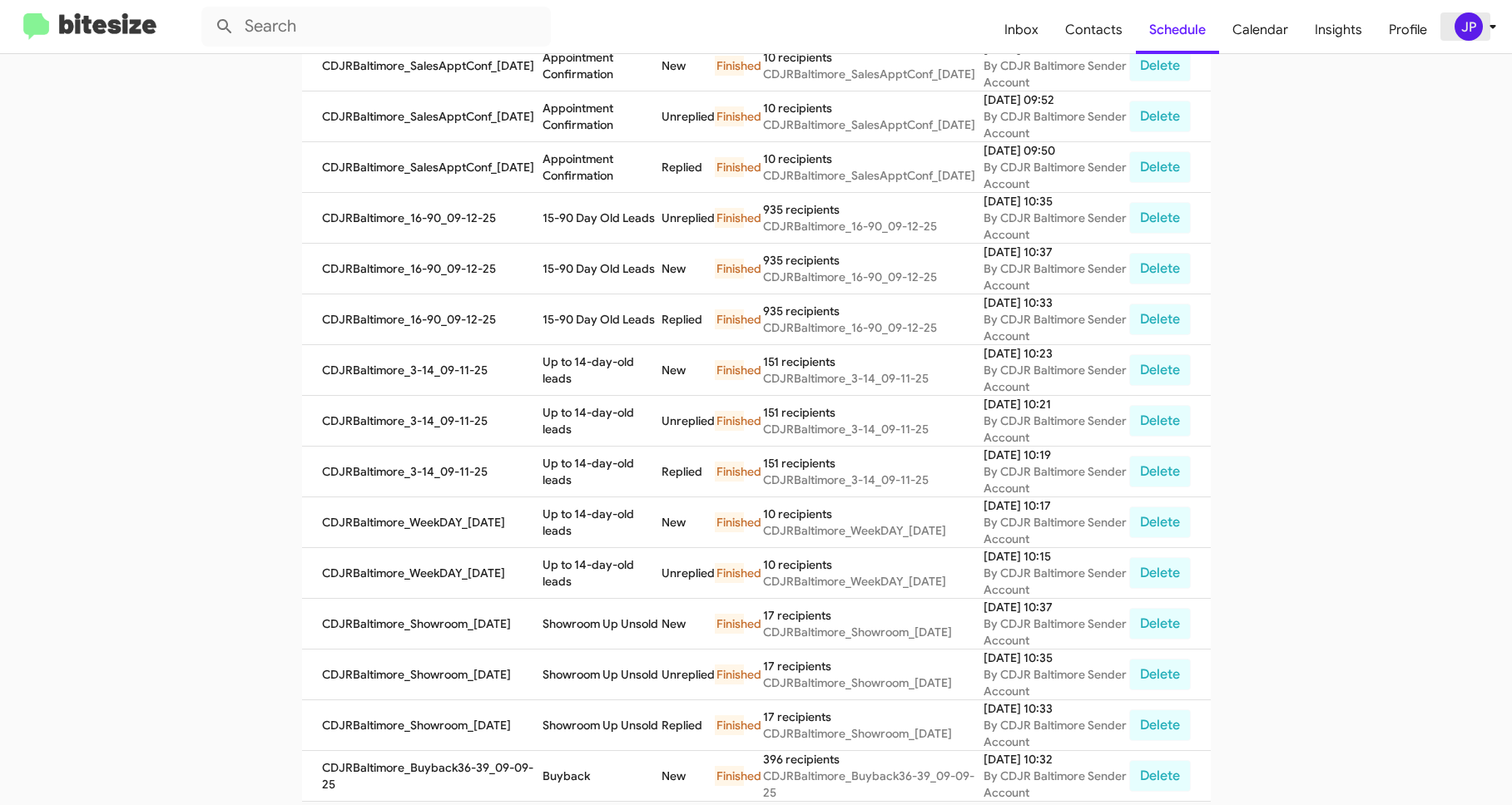
click at [1473, 24] on div "JP" at bounding box center [1468, 27] width 29 height 29
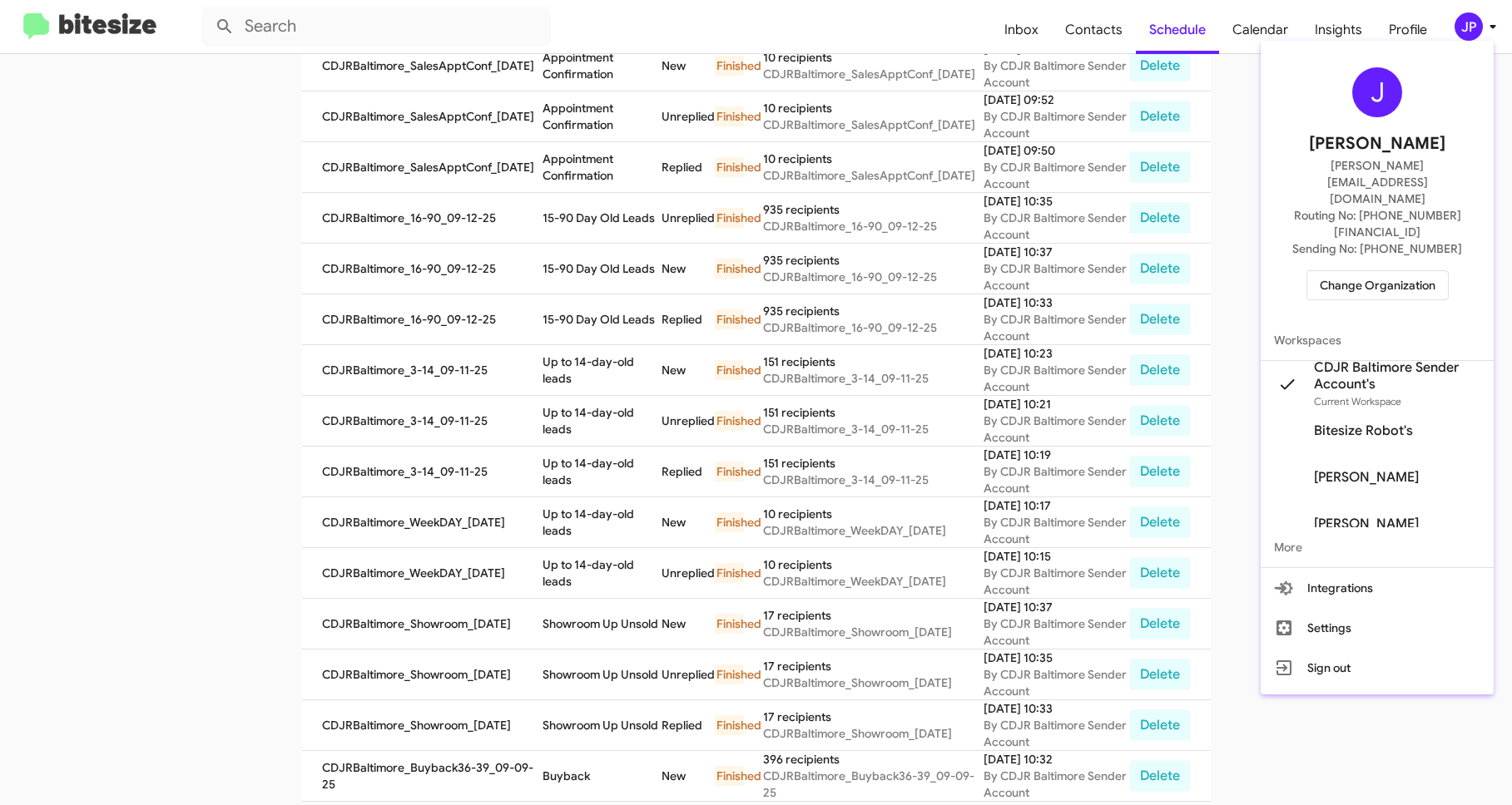
click at [151, 27] on div at bounding box center [756, 402] width 1512 height 805
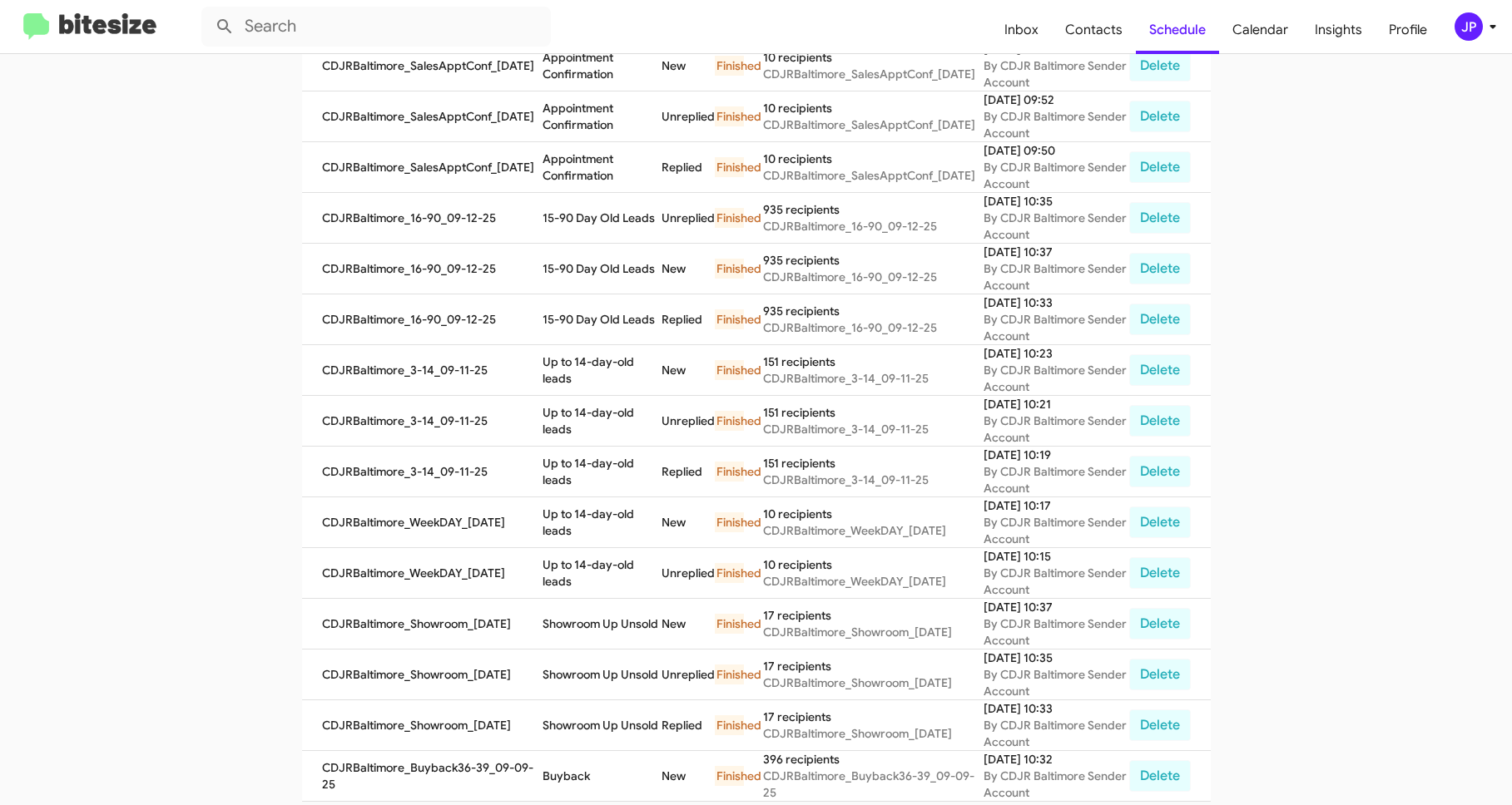
click at [151, 27] on img at bounding box center [89, 27] width 133 height 28
